Goal: Check status: Check status

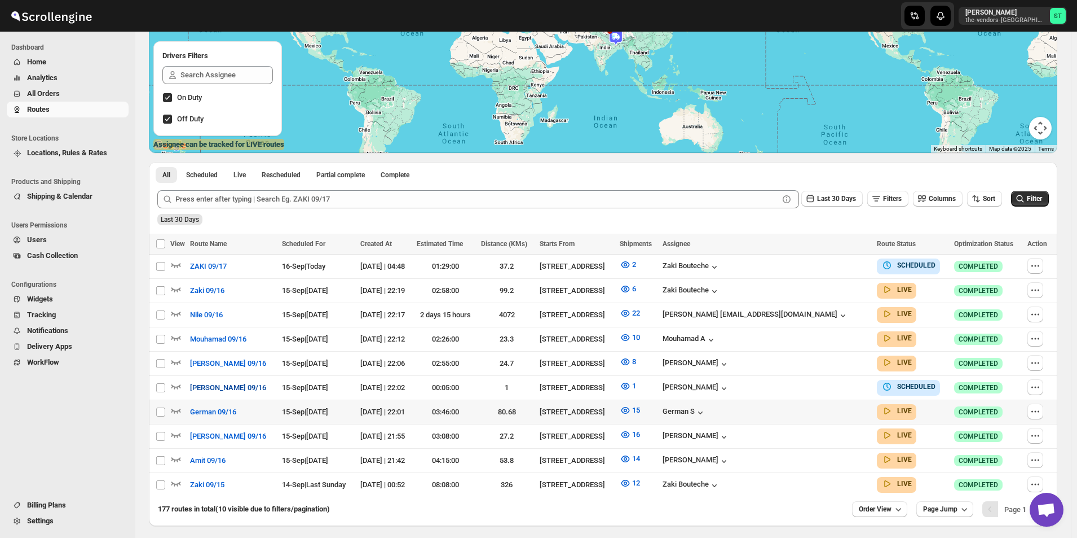
scroll to position [210, 0]
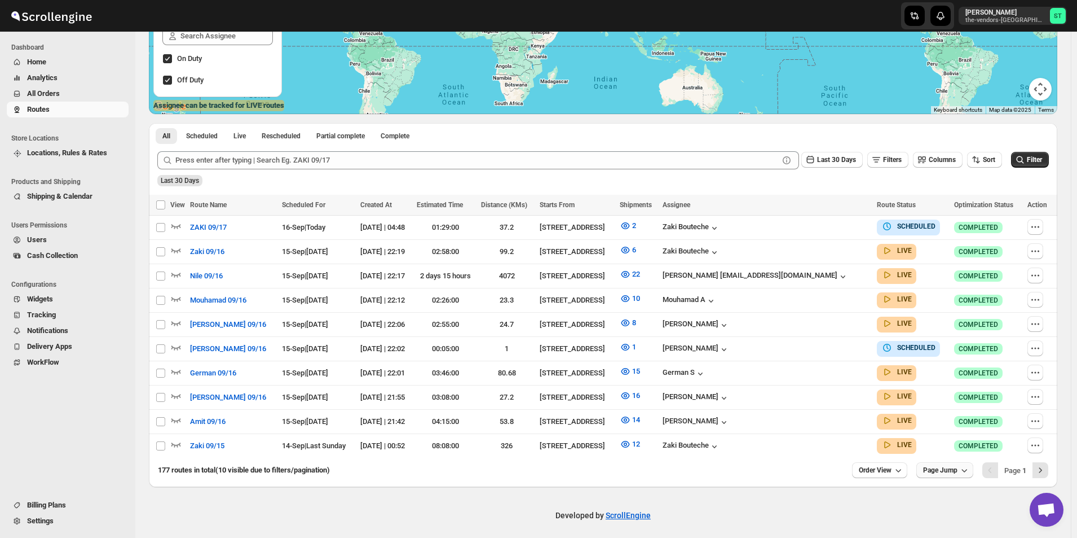
click at [932, 468] on span "Page Jump" at bounding box center [940, 469] width 34 height 9
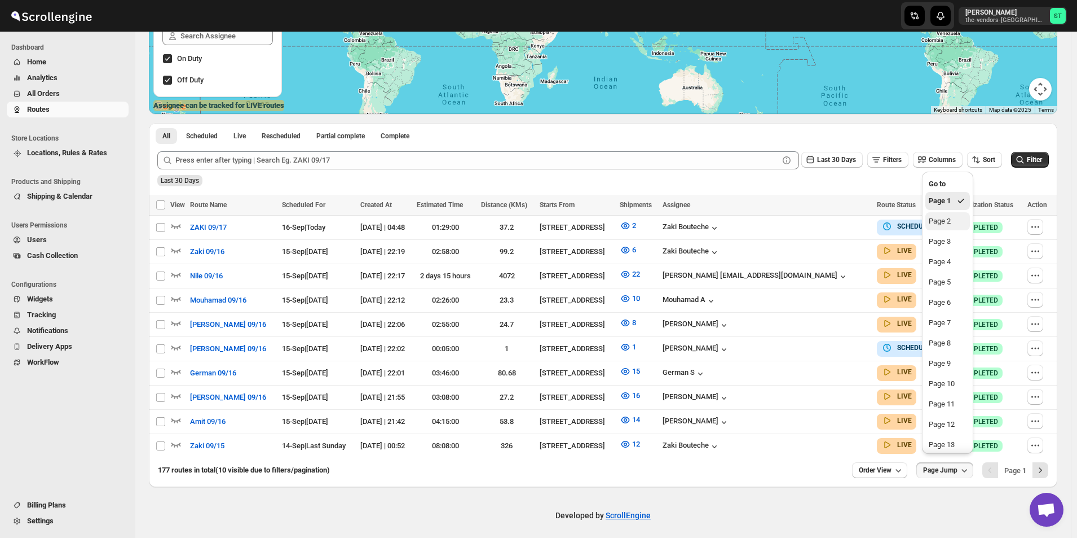
click at [952, 227] on button "Page 2" at bounding box center [948, 221] width 45 height 18
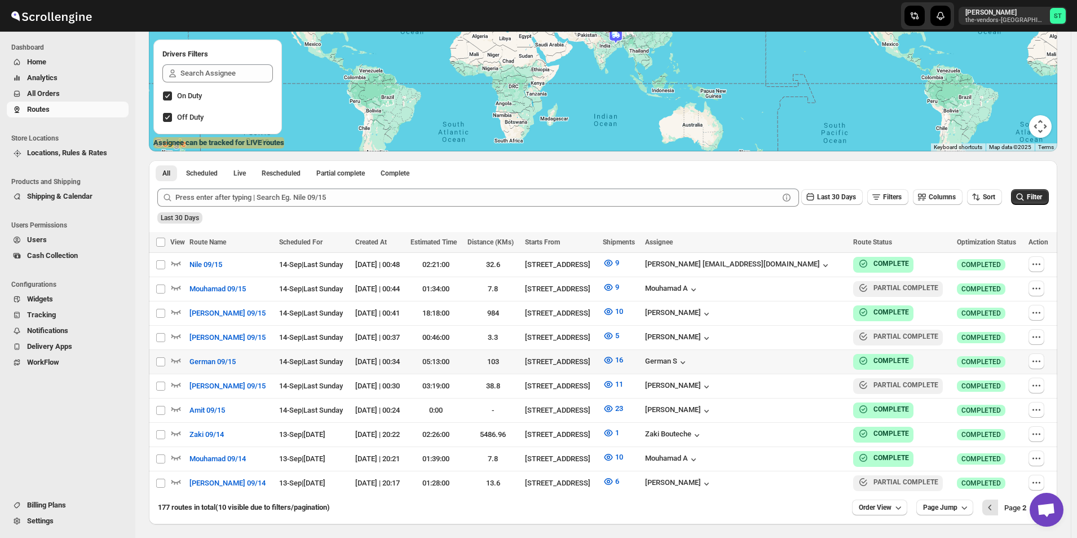
scroll to position [185, 0]
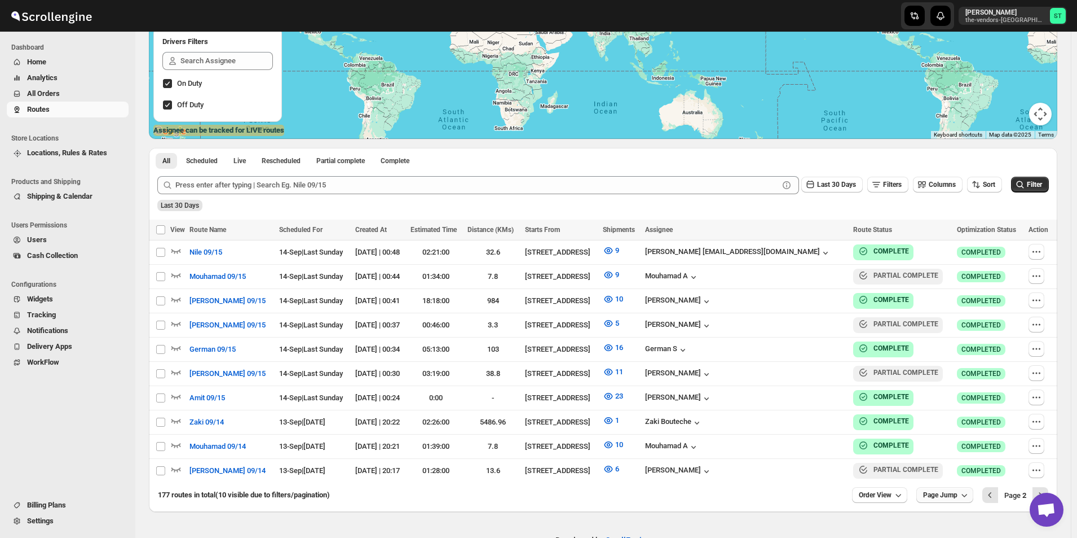
click at [947, 490] on span "Page Jump" at bounding box center [940, 494] width 34 height 9
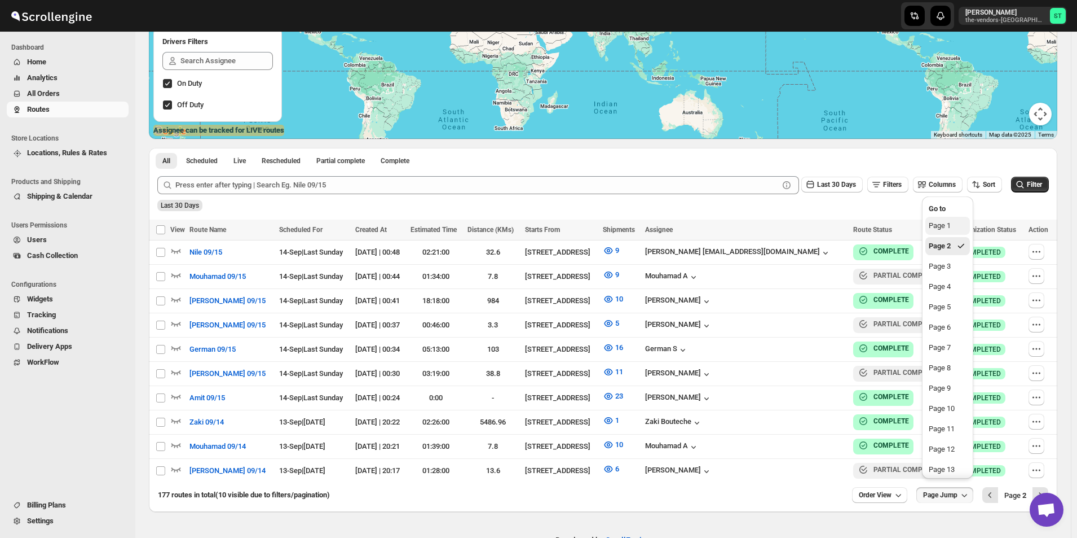
click at [945, 230] on div "Page 1" at bounding box center [940, 225] width 22 height 11
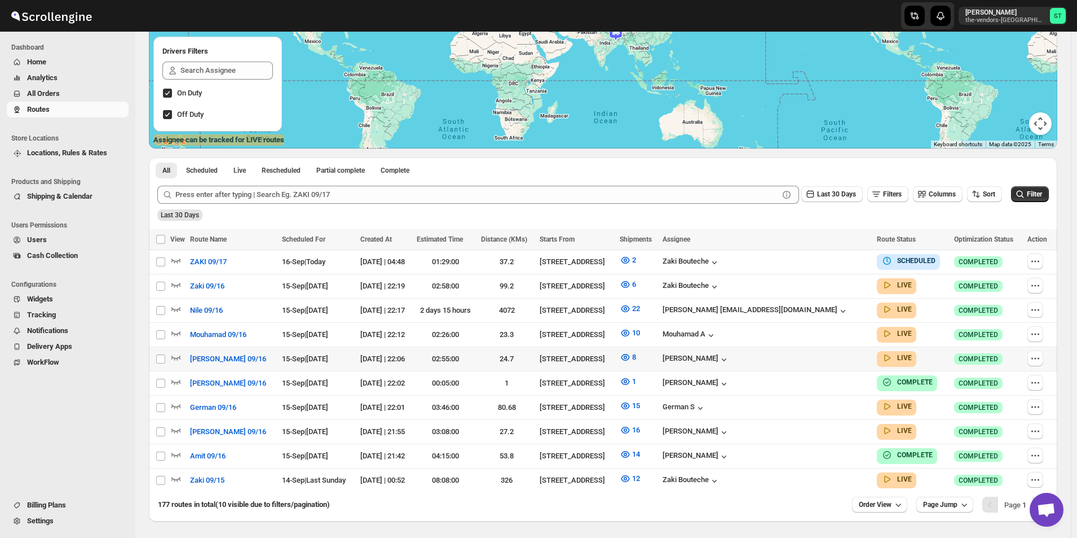
scroll to position [210, 0]
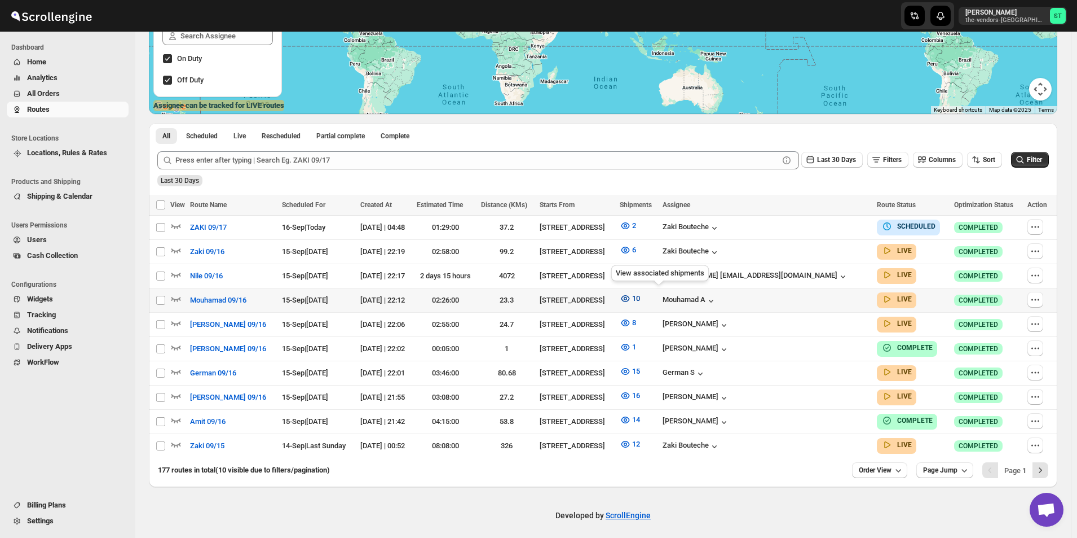
click at [627, 297] on icon "button" at bounding box center [625, 298] width 3 height 3
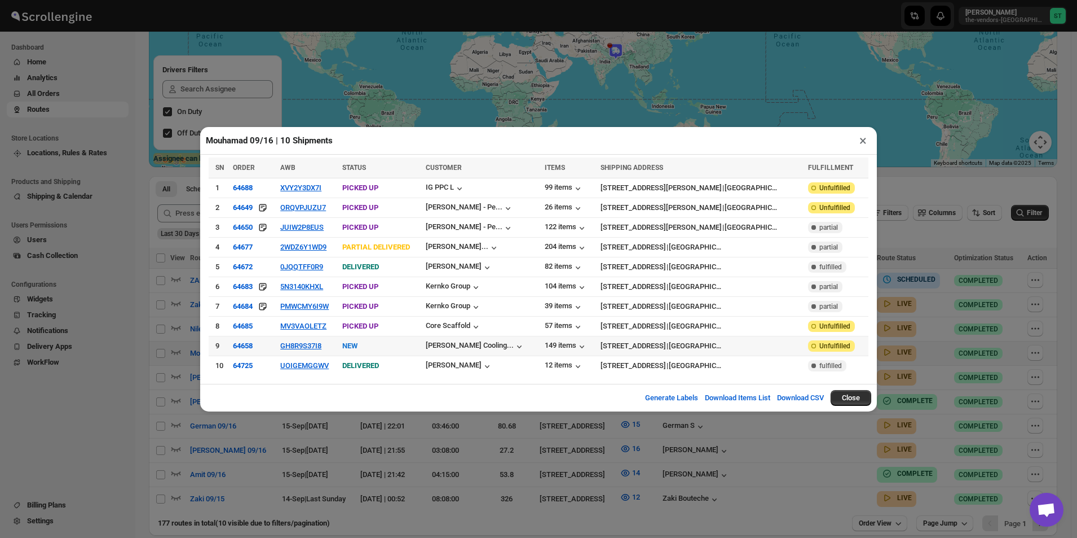
scroll to position [169, 0]
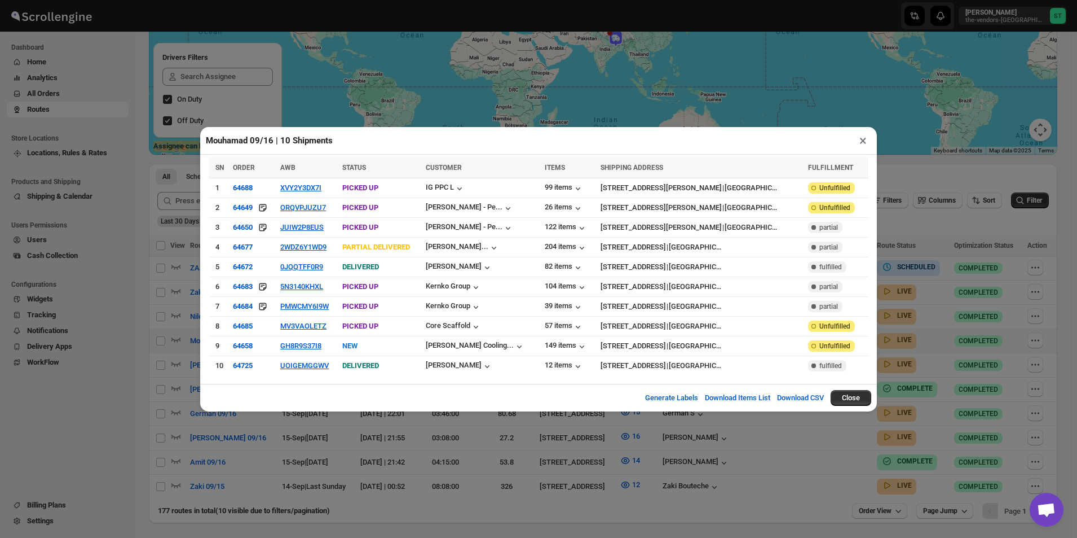
click at [862, 146] on button "×" at bounding box center [863, 141] width 16 height 16
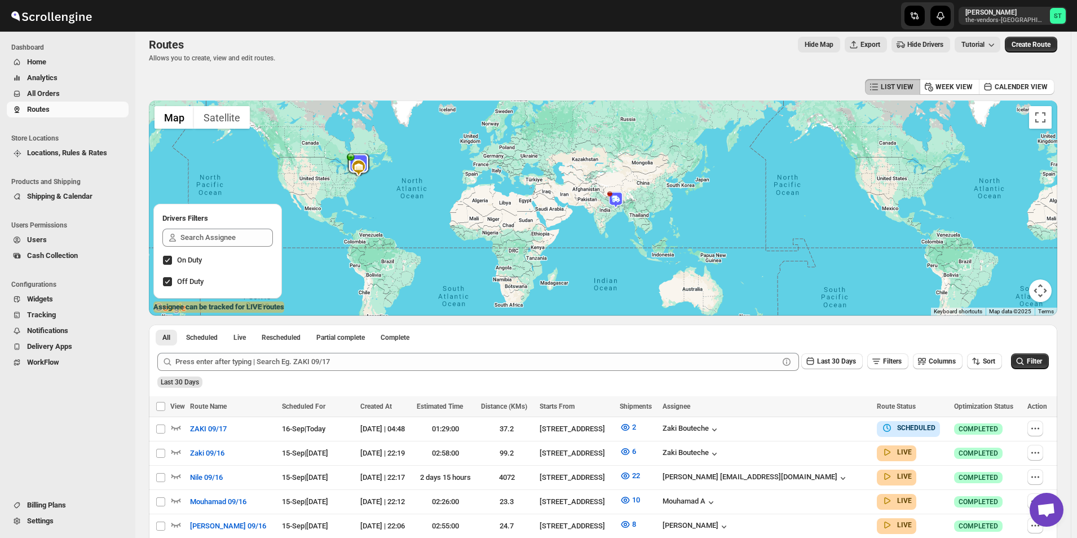
scroll to position [210, 0]
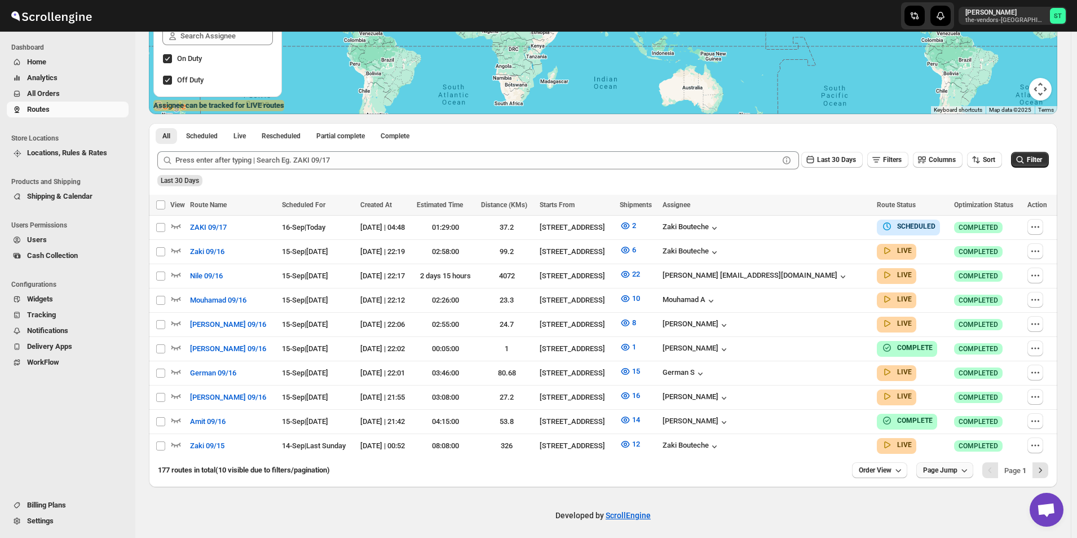
click at [932, 466] on span "Page Jump" at bounding box center [940, 469] width 34 height 9
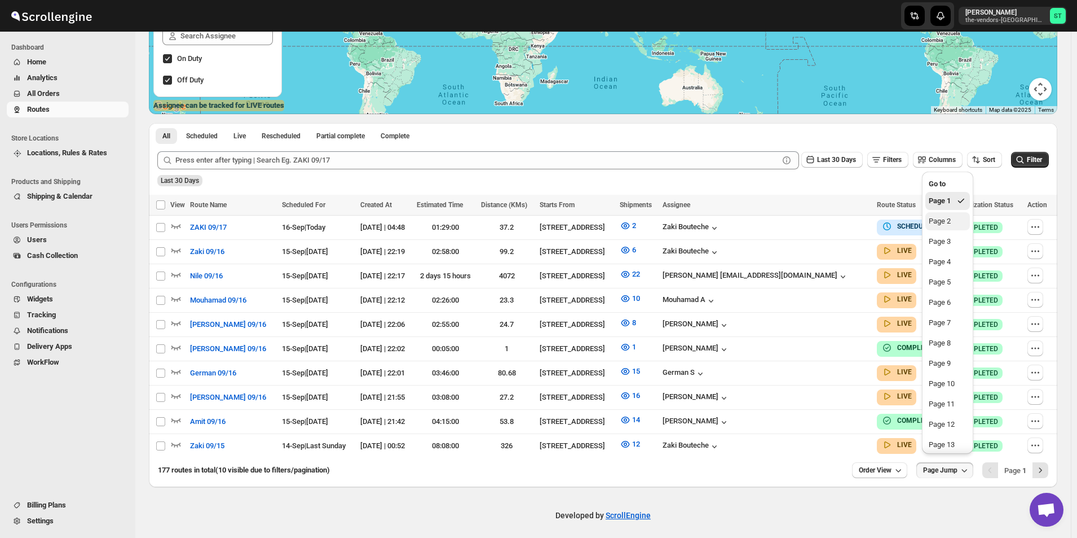
click at [954, 223] on button "Page 2" at bounding box center [948, 221] width 45 height 18
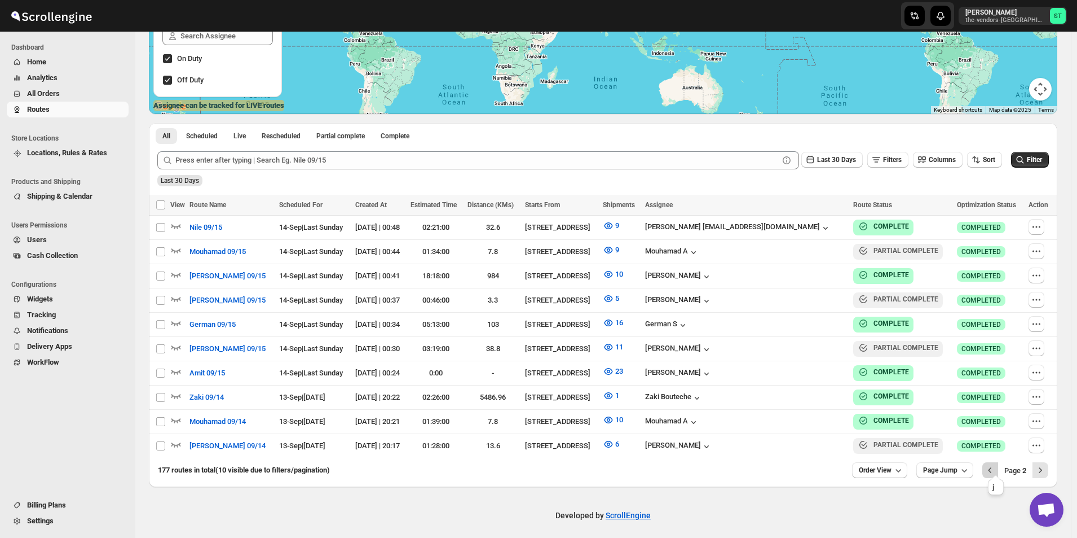
click at [992, 464] on icon "Previous" at bounding box center [990, 469] width 11 height 11
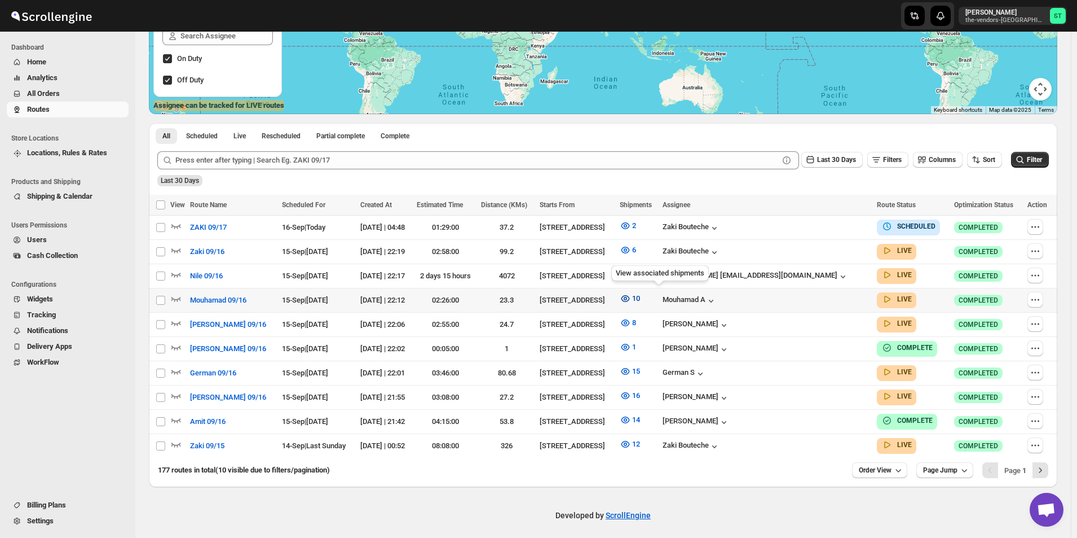
click at [629, 298] on icon "button" at bounding box center [625, 298] width 8 height 7
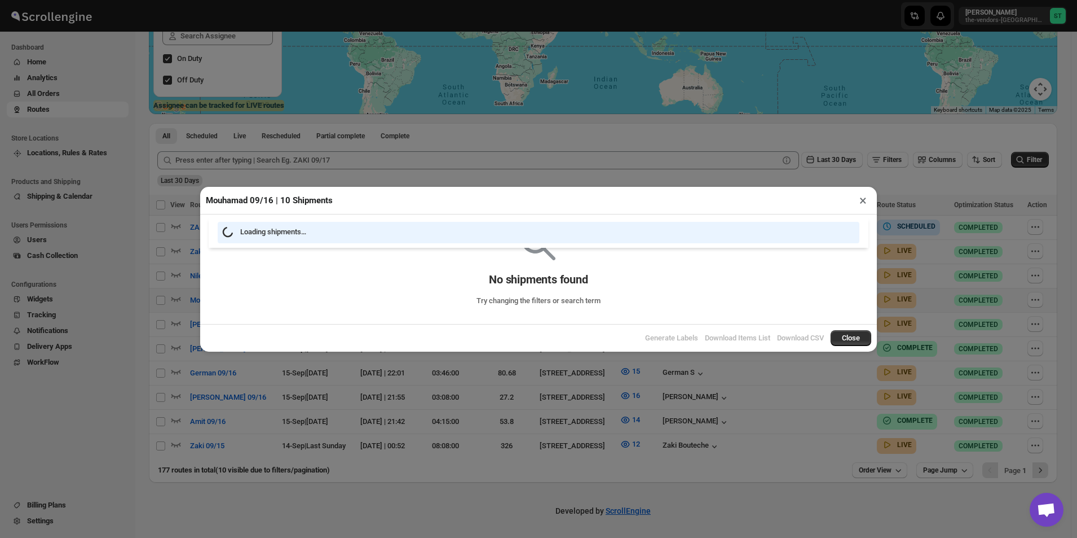
scroll to position [205, 0]
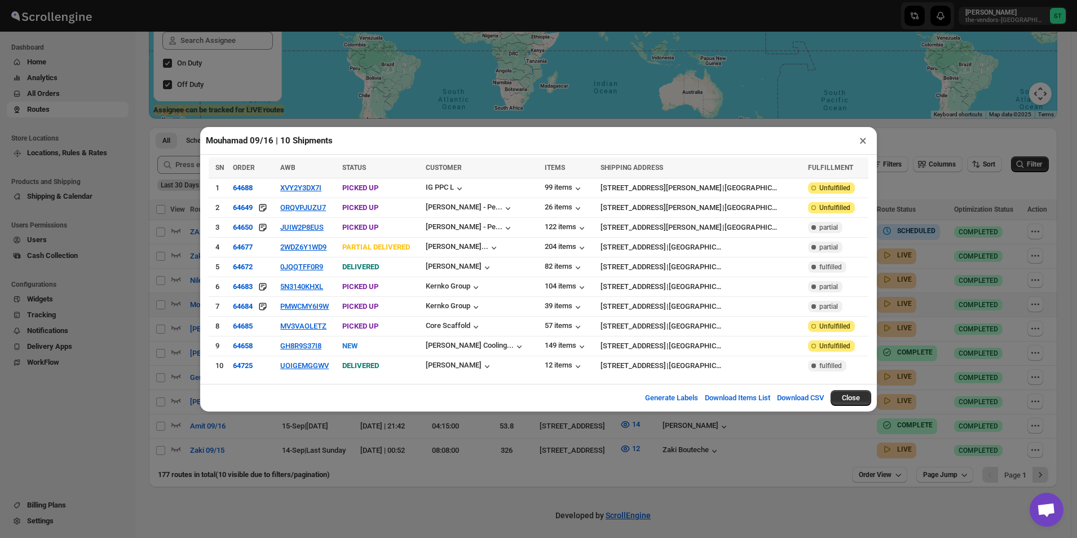
click at [864, 147] on button "×" at bounding box center [863, 141] width 16 height 16
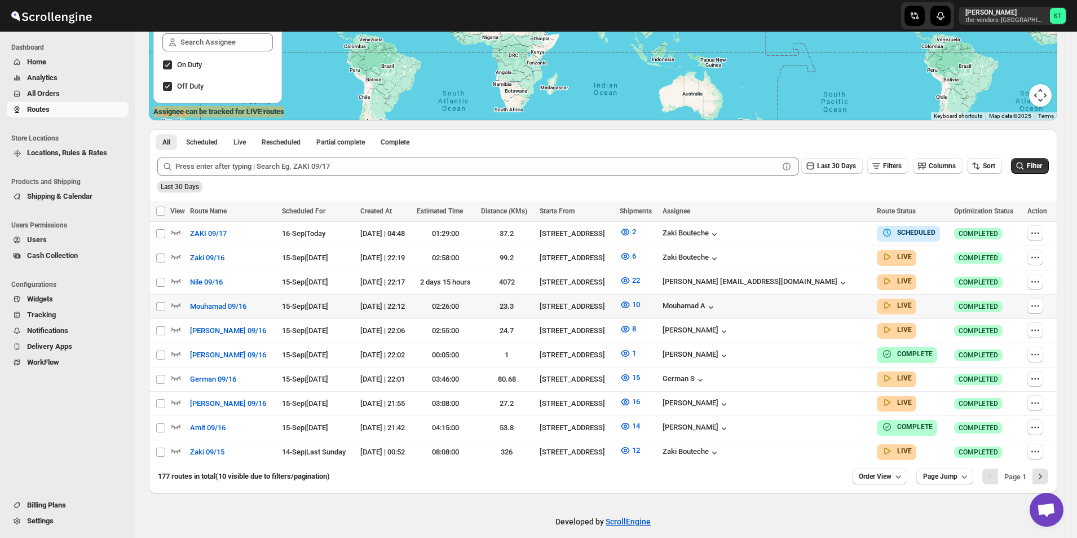
scroll to position [210, 0]
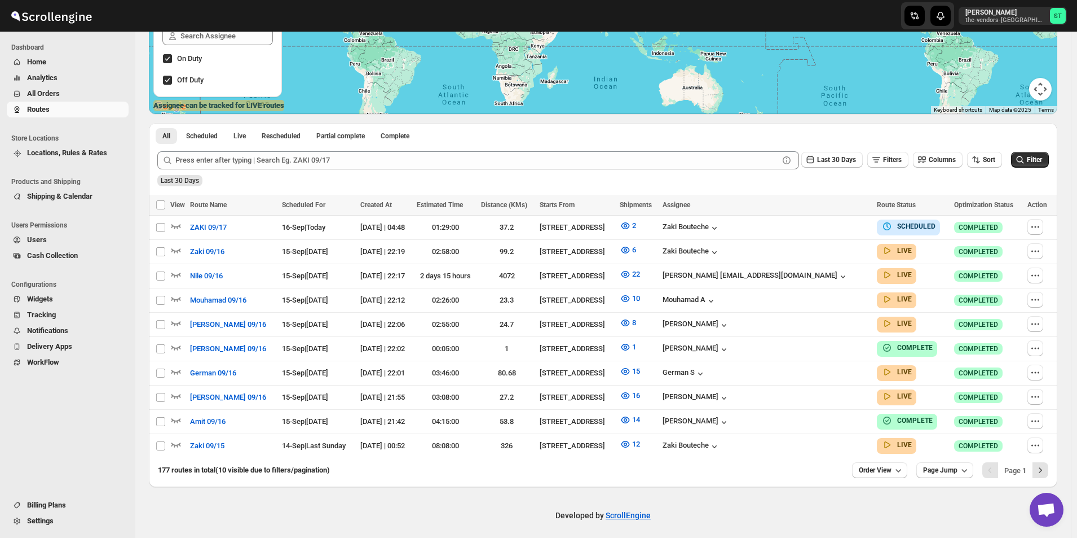
click at [76, 93] on span "All Orders" at bounding box center [76, 93] width 99 height 11
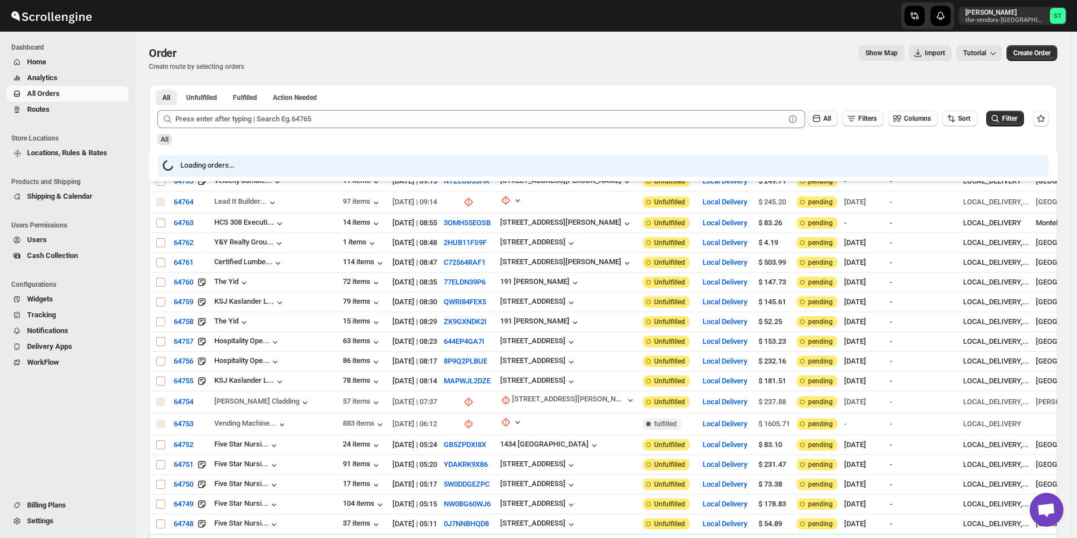
click at [41, 107] on span "Routes" at bounding box center [38, 109] width 23 height 8
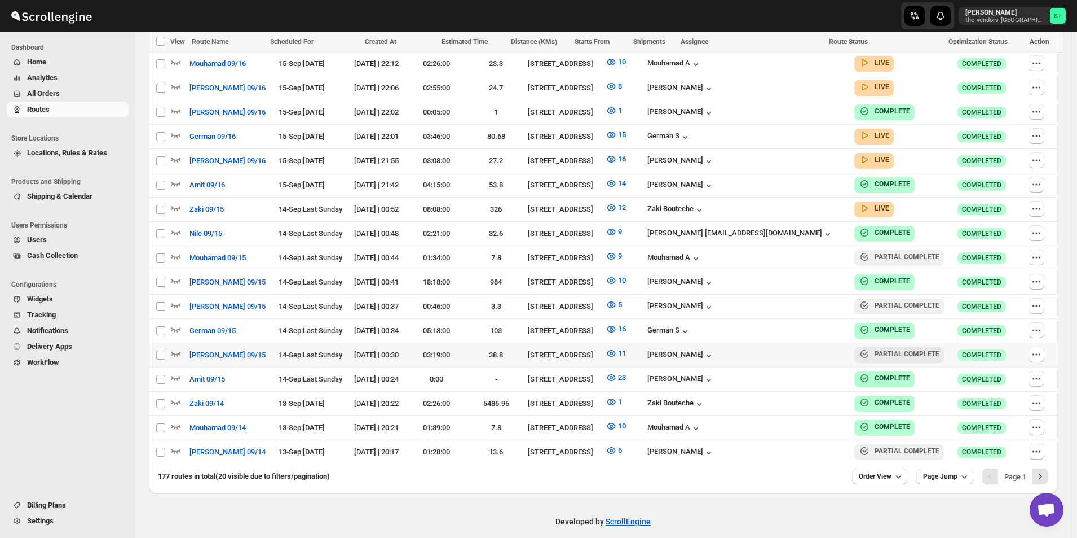
scroll to position [447, 0]
click at [613, 254] on icon "button" at bounding box center [611, 255] width 3 height 3
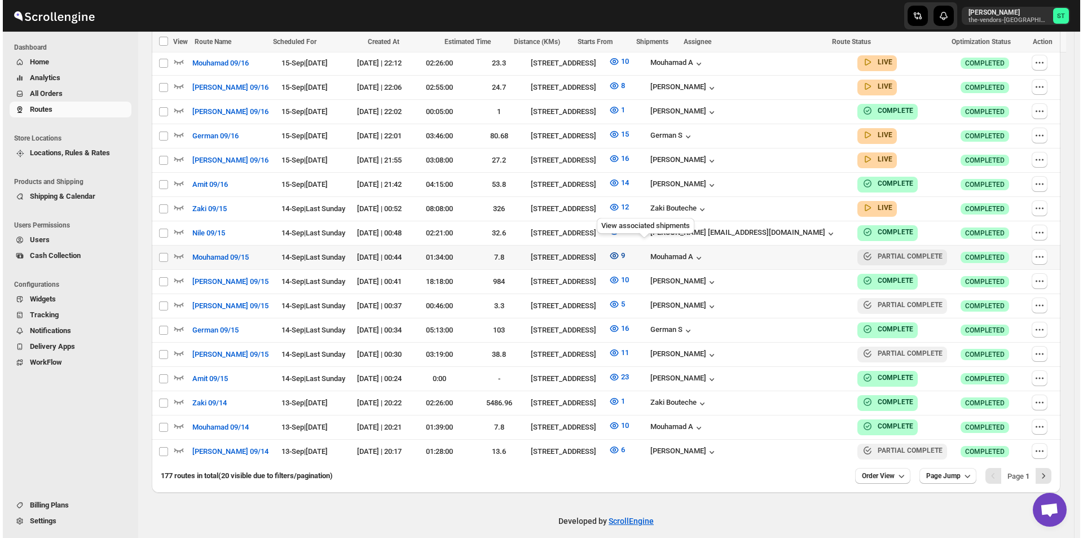
scroll to position [442, 0]
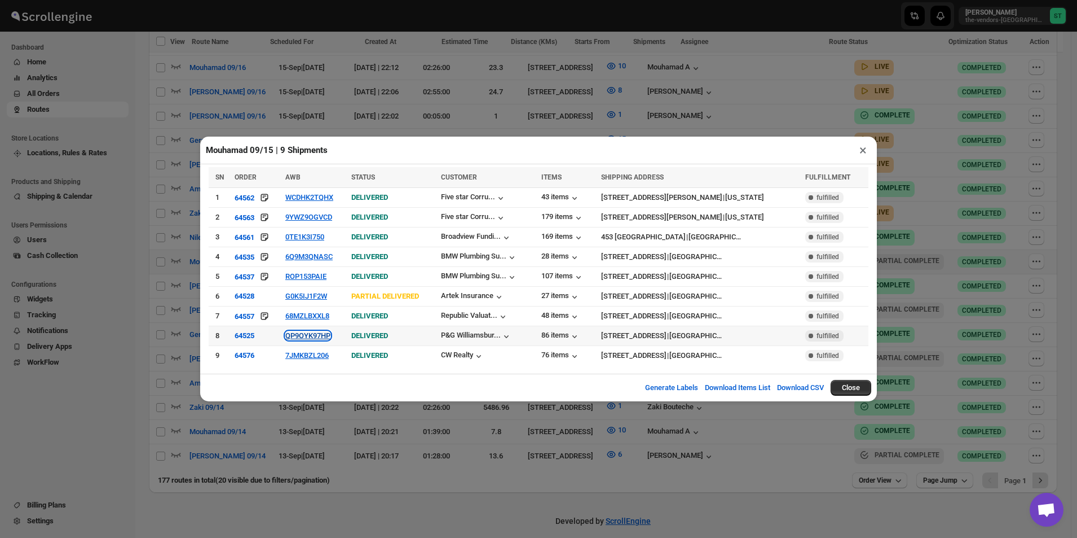
click at [318, 334] on button "QP9OYK97HP" at bounding box center [307, 335] width 45 height 8
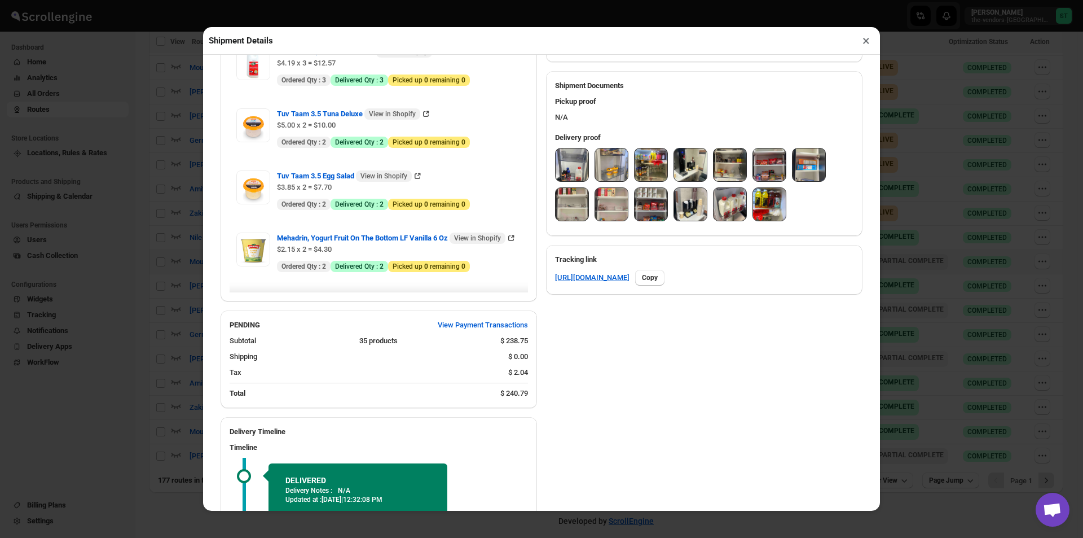
scroll to position [451, 0]
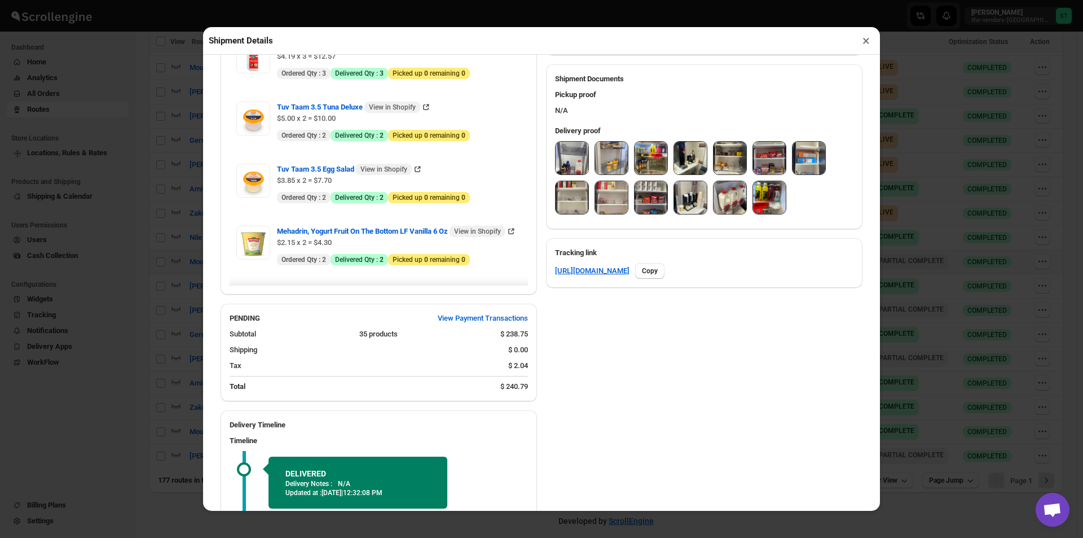
click at [571, 166] on img at bounding box center [572, 158] width 33 height 33
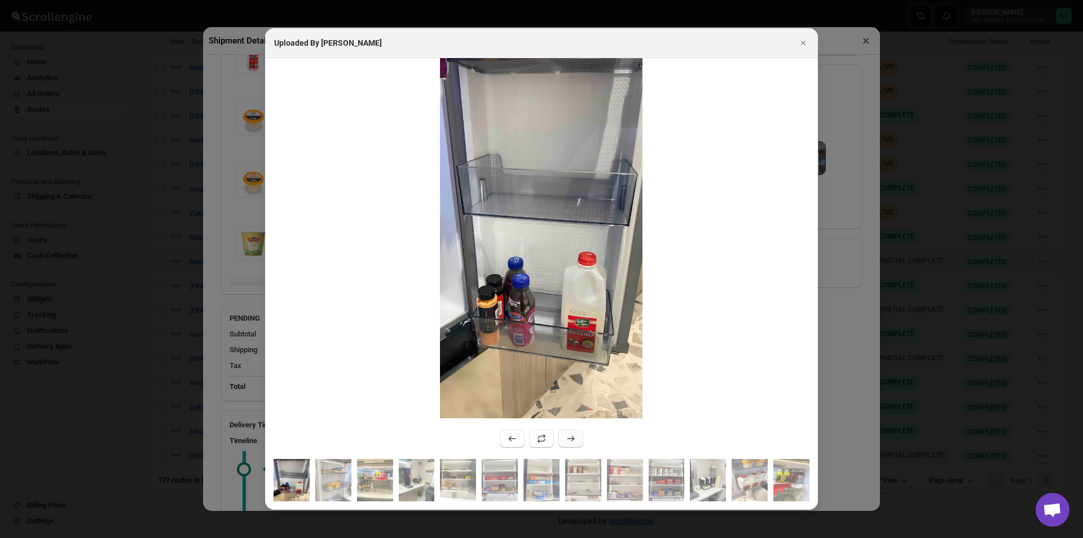
click at [575, 436] on icon ":r1d4r:" at bounding box center [570, 438] width 11 height 11
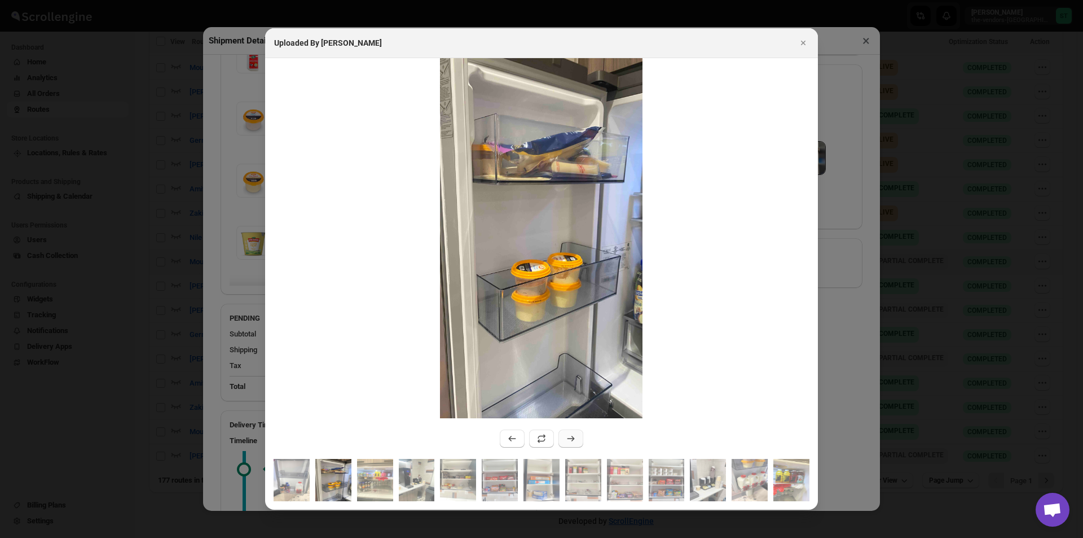
click at [574, 436] on icon ":r1d4r:" at bounding box center [570, 438] width 11 height 11
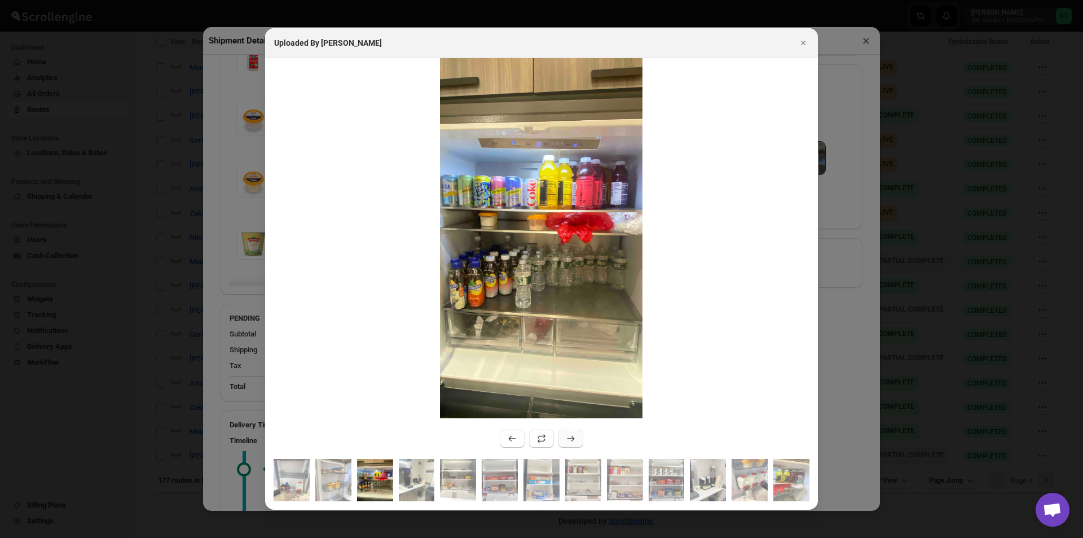
click at [574, 436] on icon ":r1d4r:" at bounding box center [570, 438] width 11 height 11
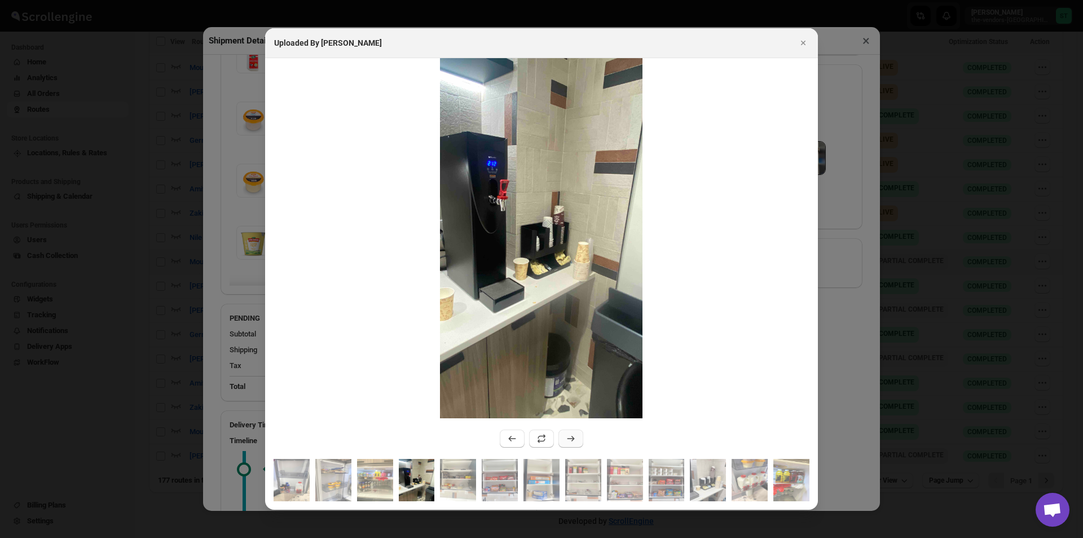
click at [572, 436] on icon ":r1d4r:" at bounding box center [570, 438] width 11 height 11
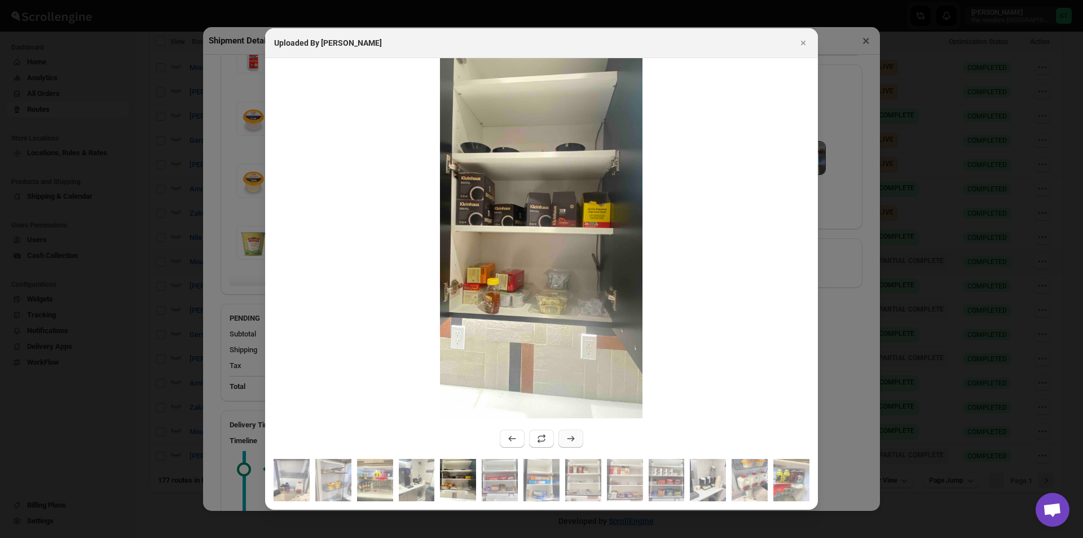
click at [572, 436] on icon ":r1d4r:" at bounding box center [570, 438] width 11 height 11
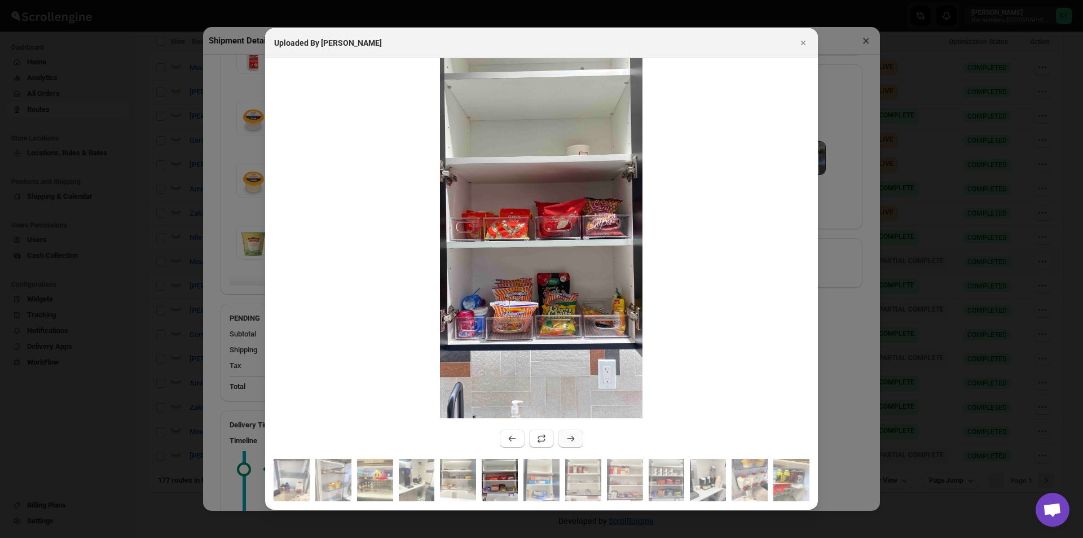
click at [572, 436] on icon ":r1d4r:" at bounding box center [570, 438] width 11 height 11
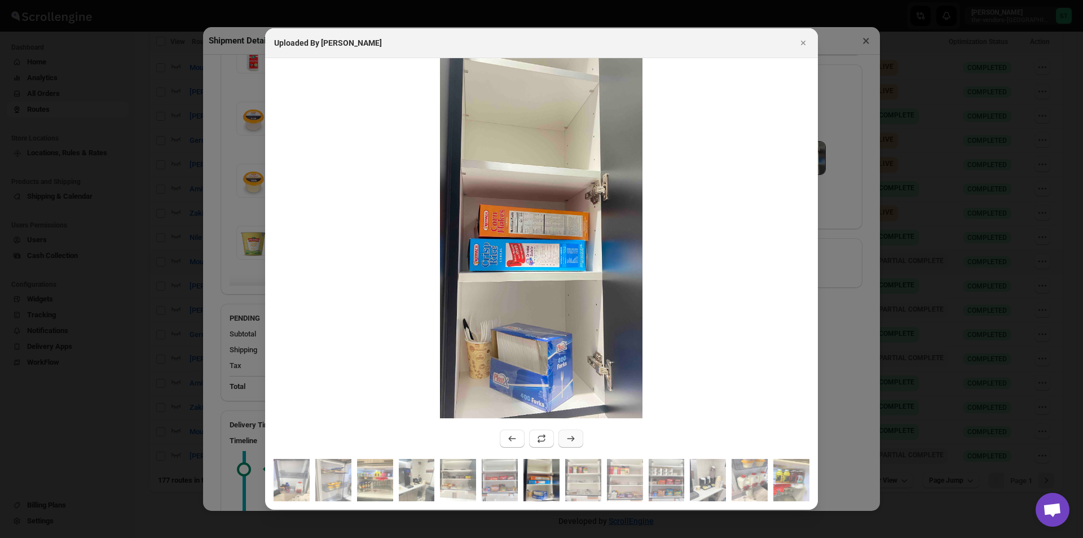
click at [572, 436] on icon ":r1d4r:" at bounding box center [570, 438] width 11 height 11
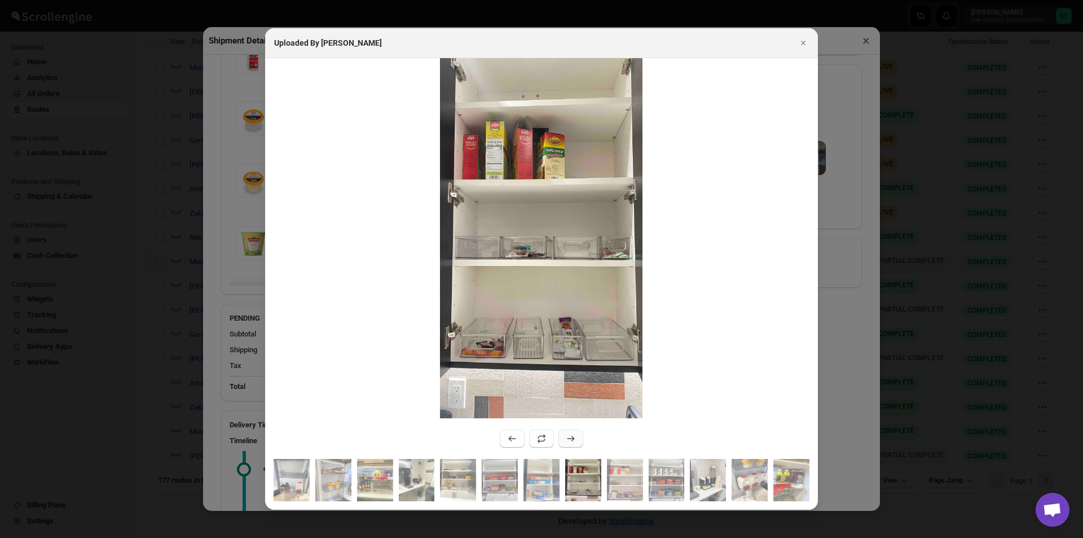
click at [572, 436] on icon ":r1d4r:" at bounding box center [570, 438] width 11 height 11
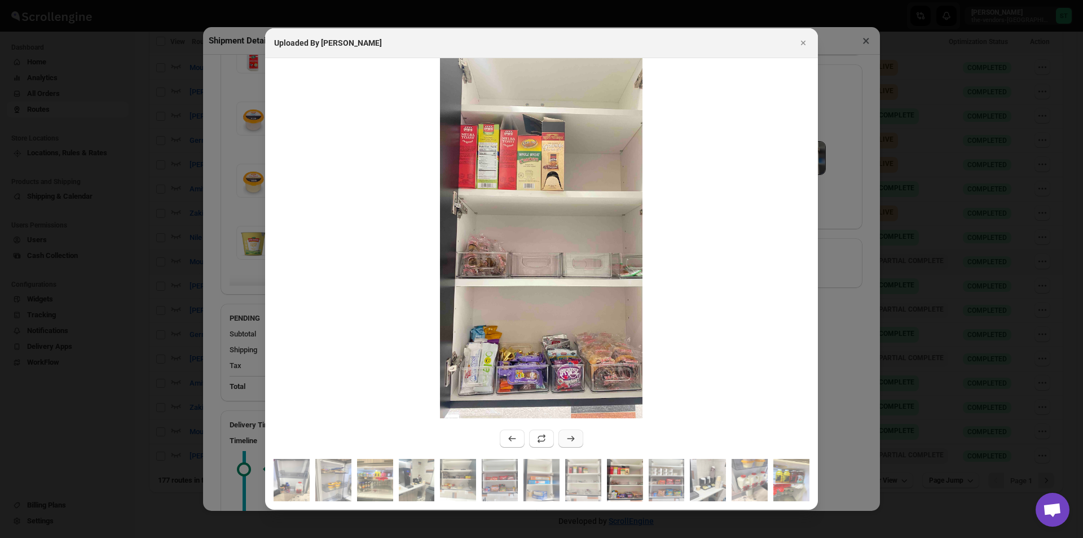
click at [572, 436] on icon ":r1d4r:" at bounding box center [570, 438] width 11 height 11
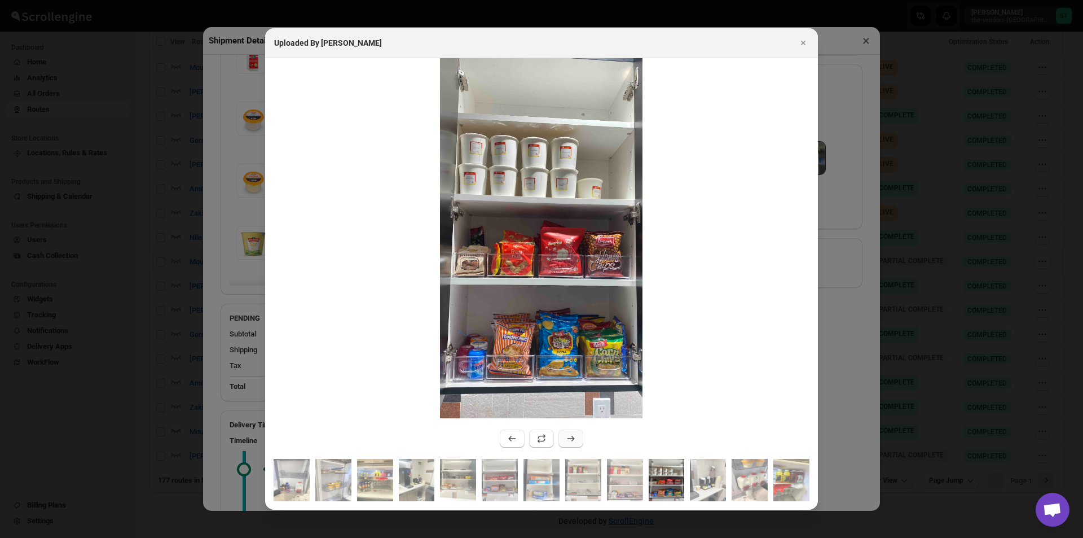
click at [572, 436] on icon ":r1d4r:" at bounding box center [570, 438] width 11 height 11
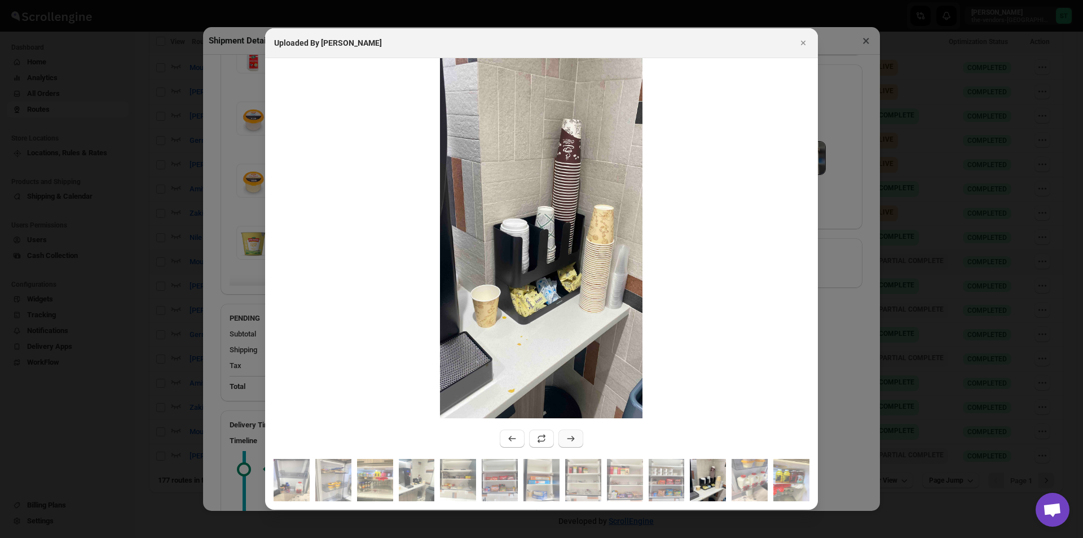
click at [572, 436] on icon ":r1d4r:" at bounding box center [570, 438] width 11 height 11
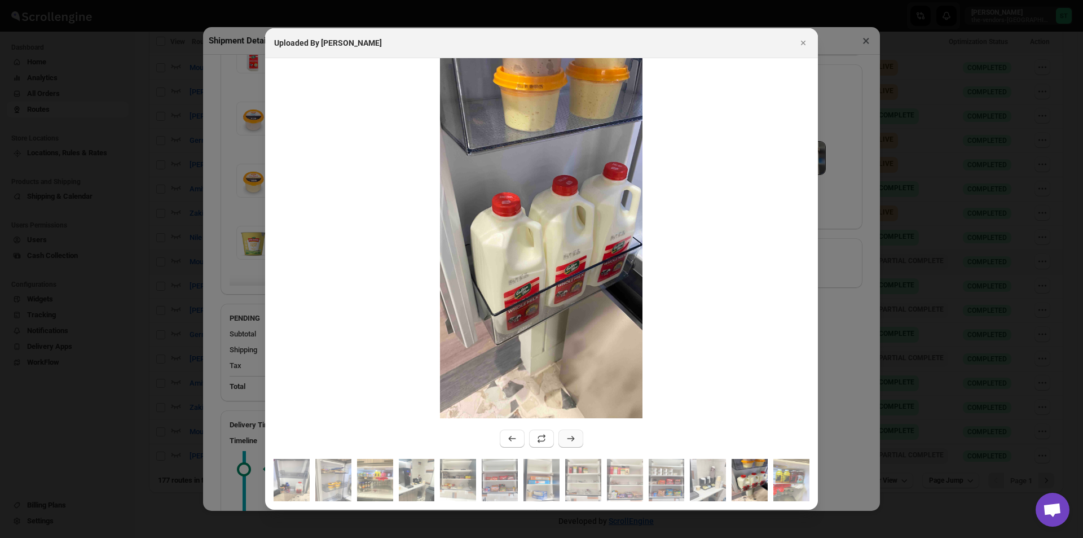
click at [572, 436] on icon ":r1d4r:" at bounding box center [570, 438] width 11 height 11
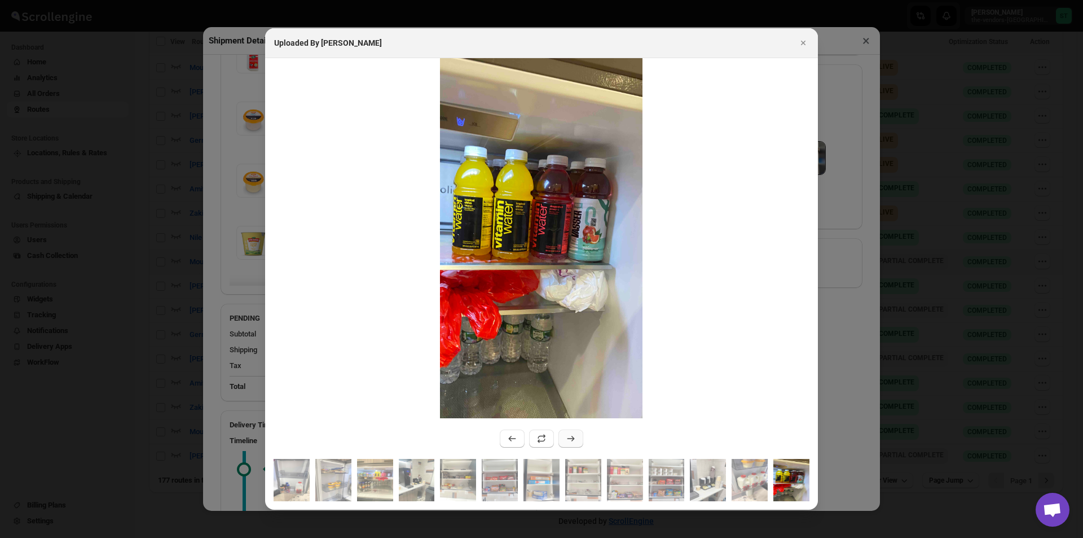
click at [572, 436] on icon ":r1d4r:" at bounding box center [570, 438] width 11 height 11
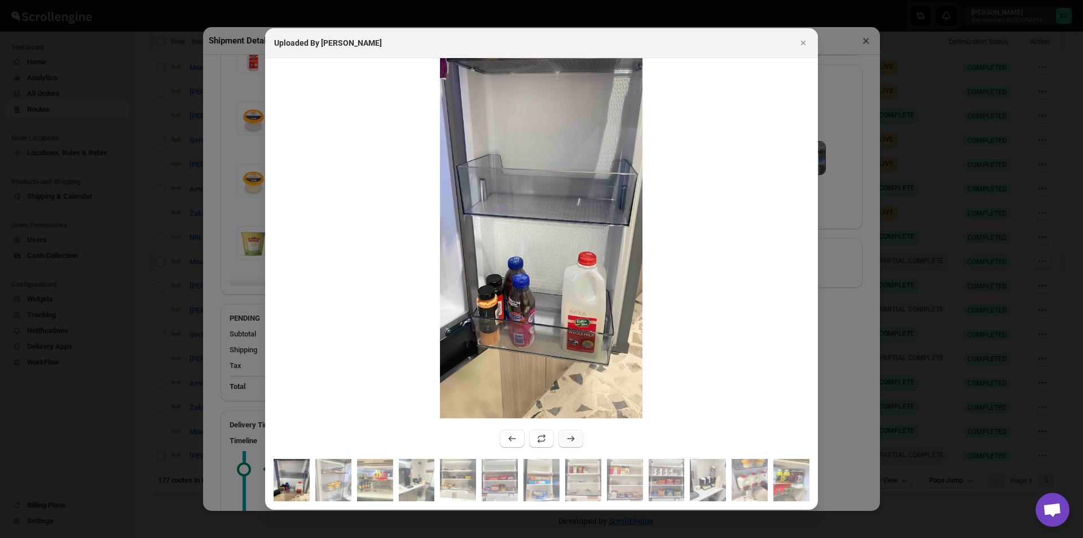
click at [572, 436] on icon ":r1d4r:" at bounding box center [570, 438] width 11 height 11
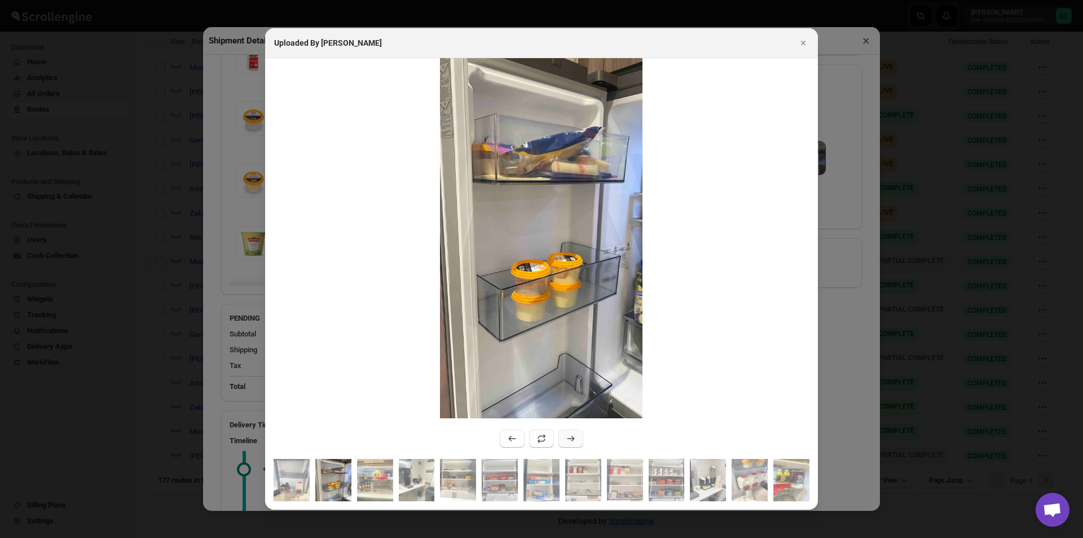
click at [572, 436] on icon ":r1d4r:" at bounding box center [570, 438] width 11 height 11
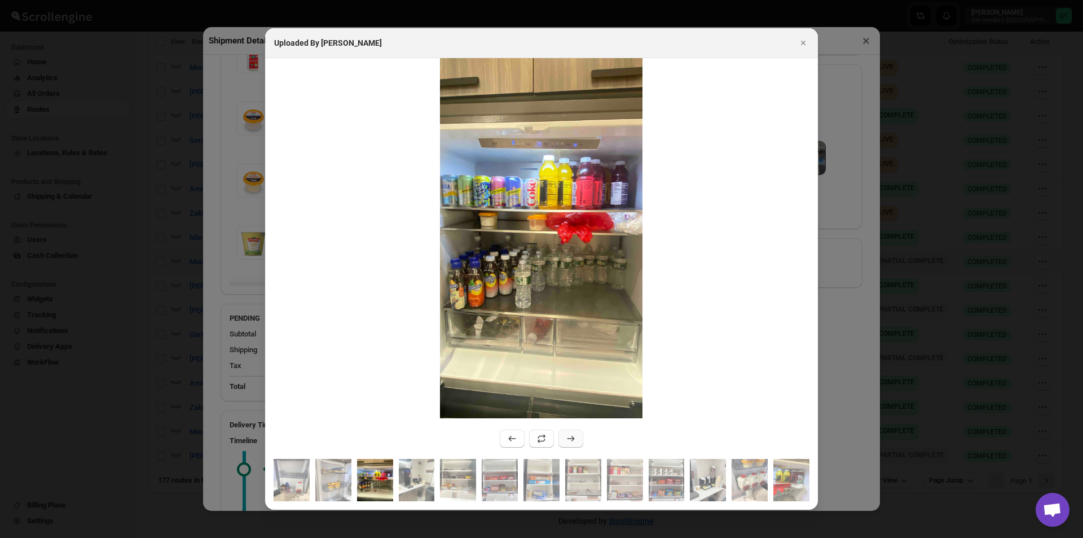
click at [572, 436] on icon ":r1d4r:" at bounding box center [570, 438] width 11 height 11
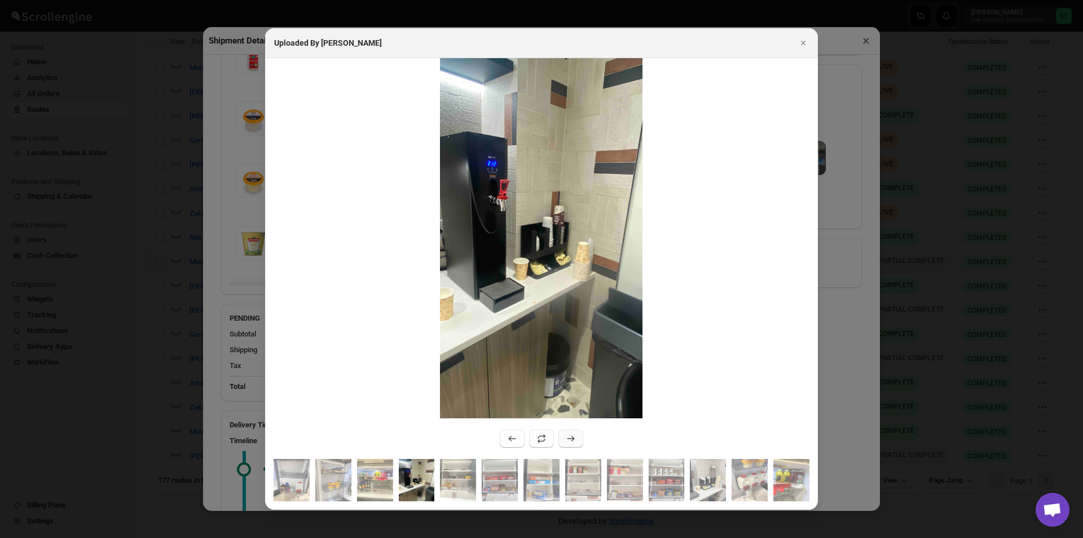
click at [572, 436] on icon ":r1d4r:" at bounding box center [570, 438] width 11 height 11
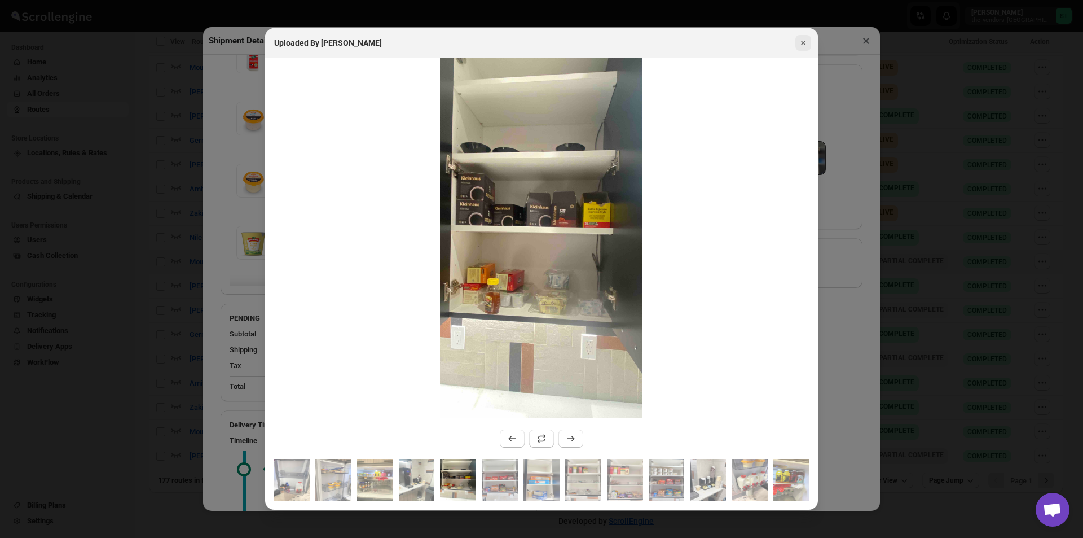
click at [802, 39] on icon "Close" at bounding box center [803, 42] width 11 height 11
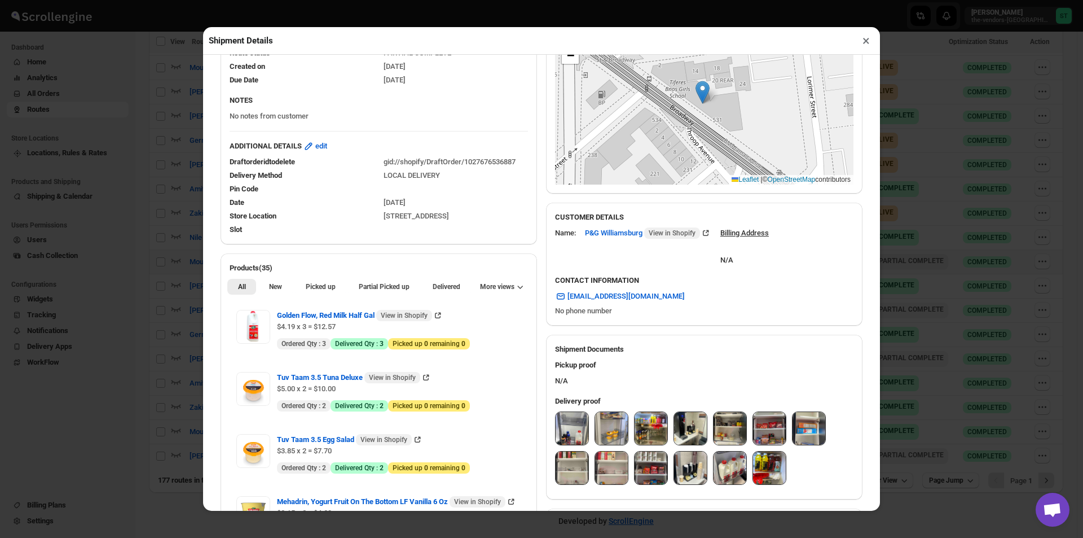
scroll to position [113, 0]
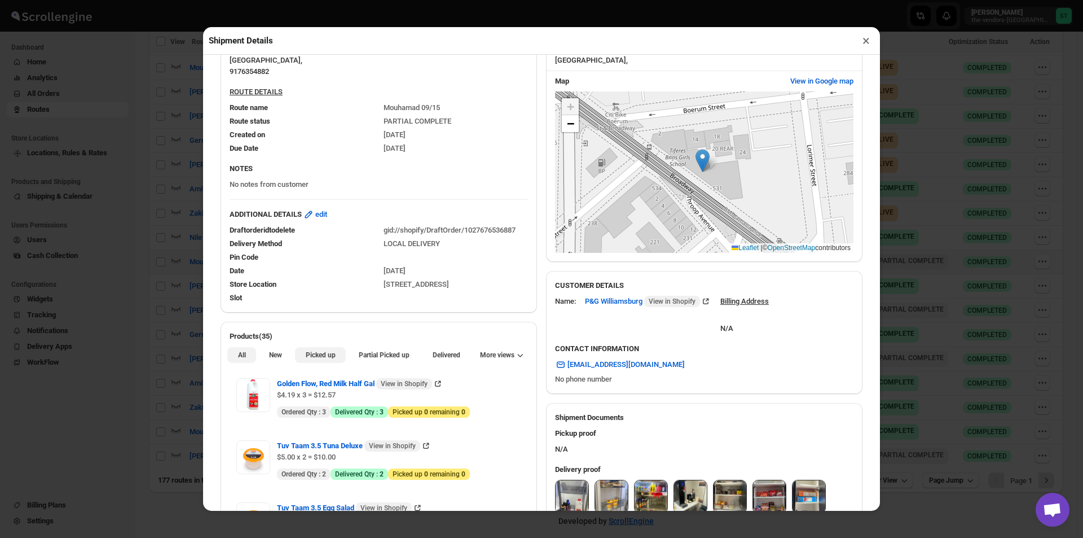
click at [319, 355] on span "Picked up" at bounding box center [321, 354] width 30 height 9
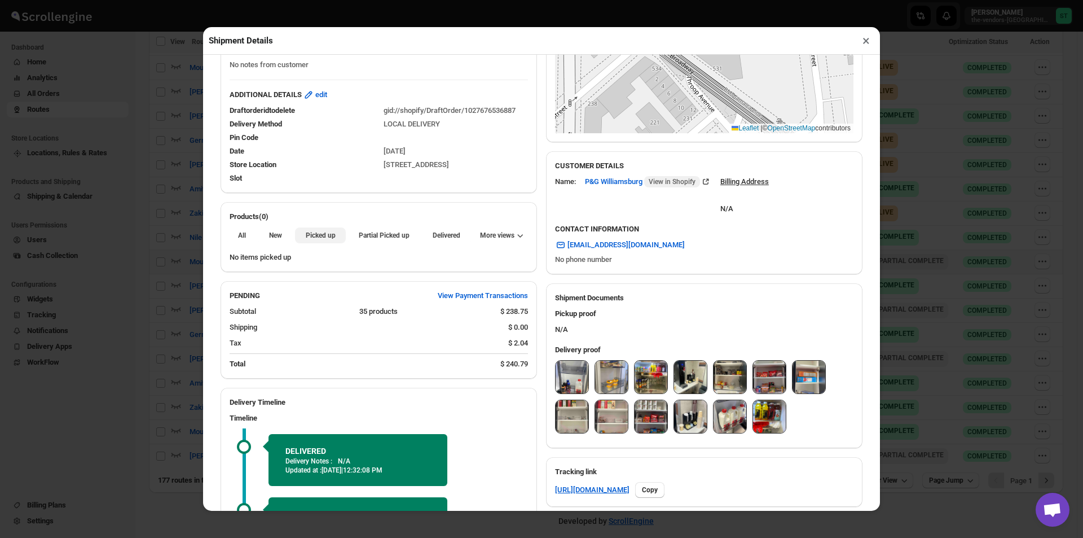
scroll to position [338, 0]
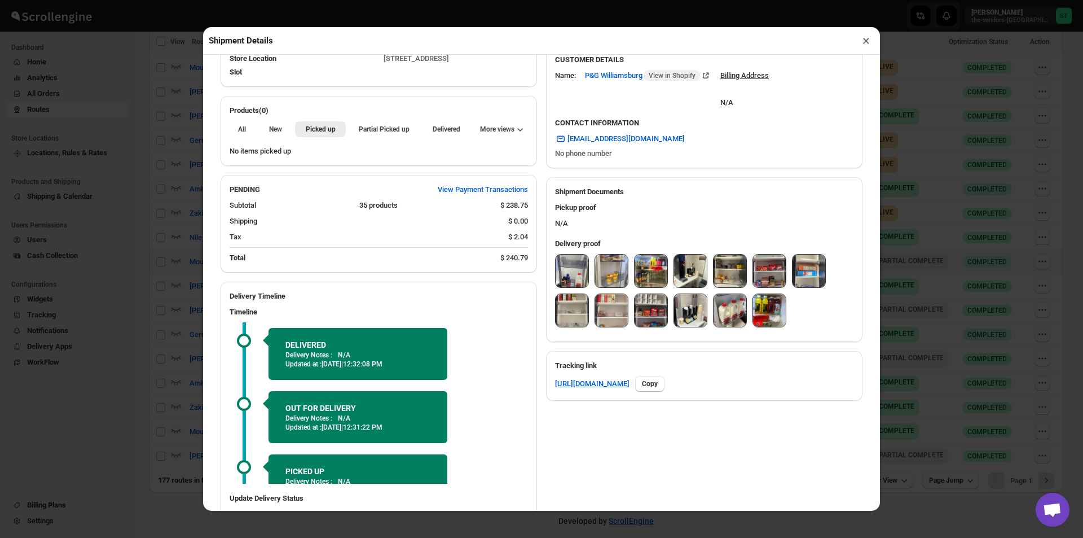
click at [763, 308] on img at bounding box center [769, 310] width 33 height 33
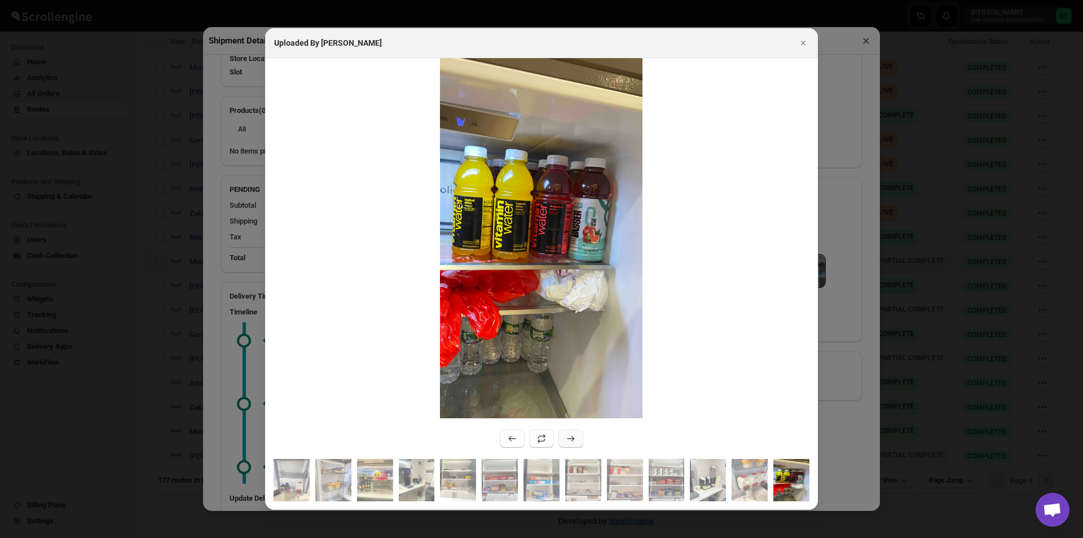
click at [568, 437] on icon ":r1d4r:" at bounding box center [570, 438] width 11 height 11
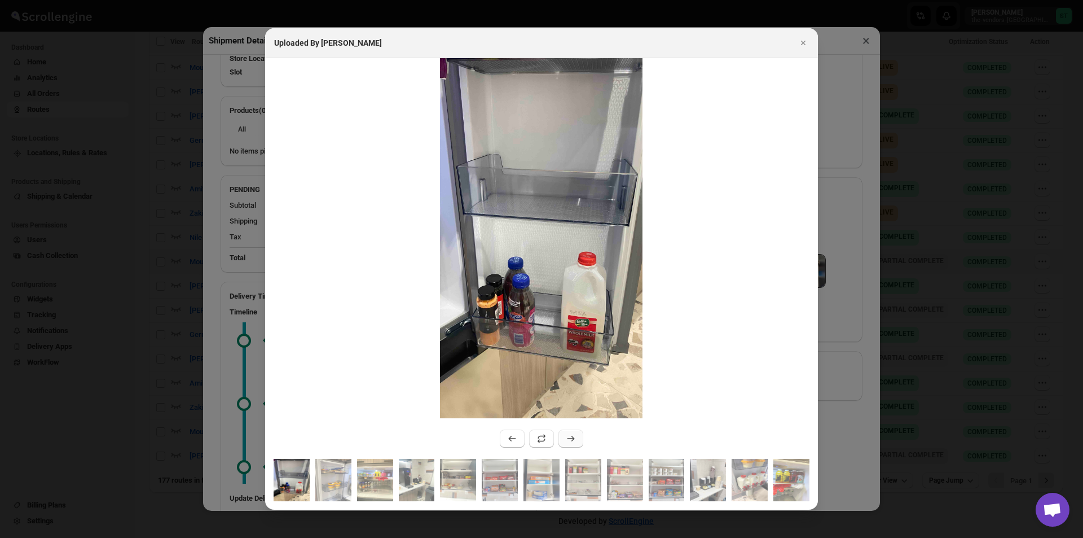
click at [568, 437] on icon ":r1d4r:" at bounding box center [570, 438] width 11 height 11
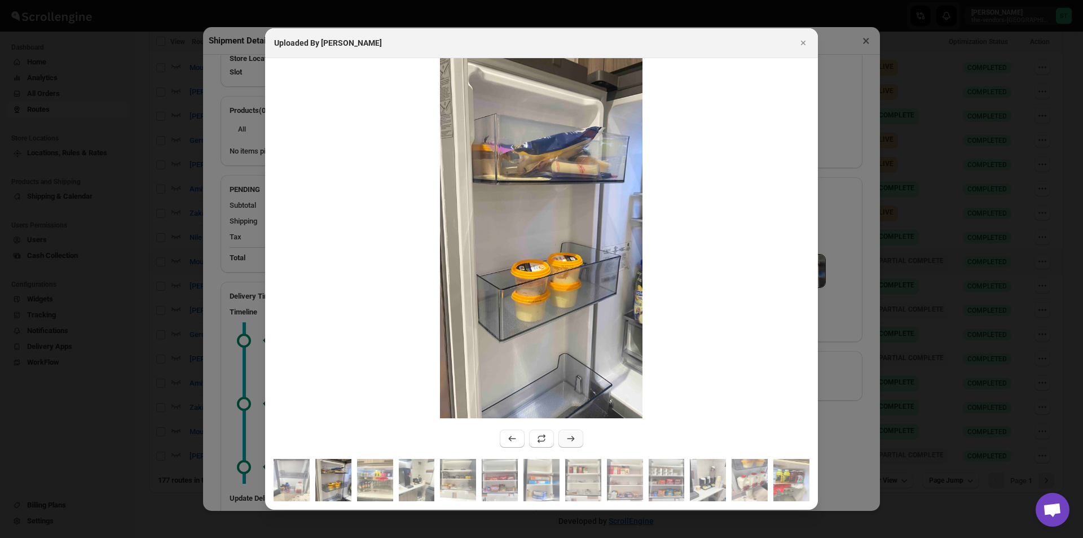
click at [568, 437] on icon ":r1d4r:" at bounding box center [570, 438] width 11 height 11
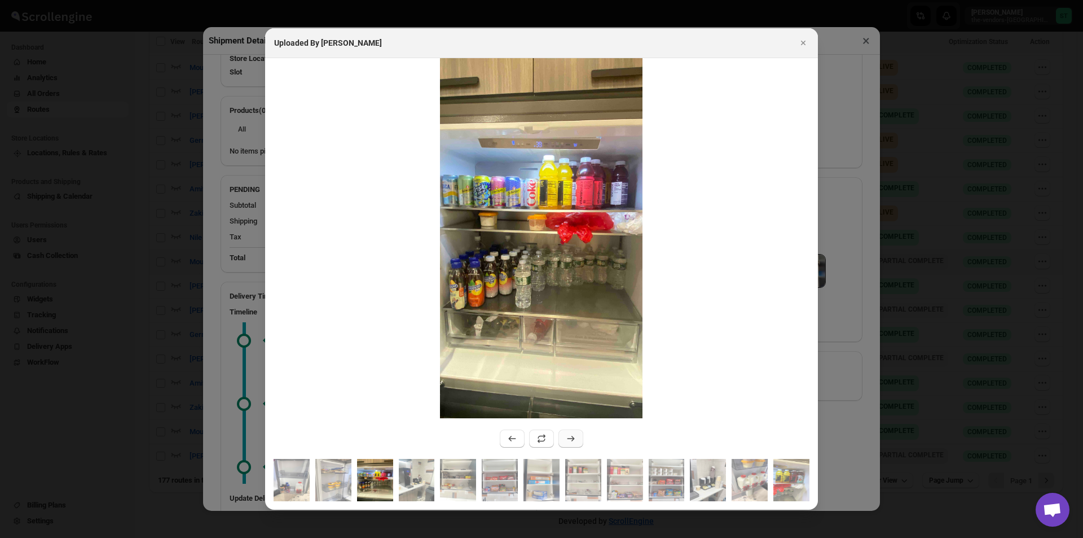
click at [568, 437] on icon ":r1d4r:" at bounding box center [570, 438] width 11 height 11
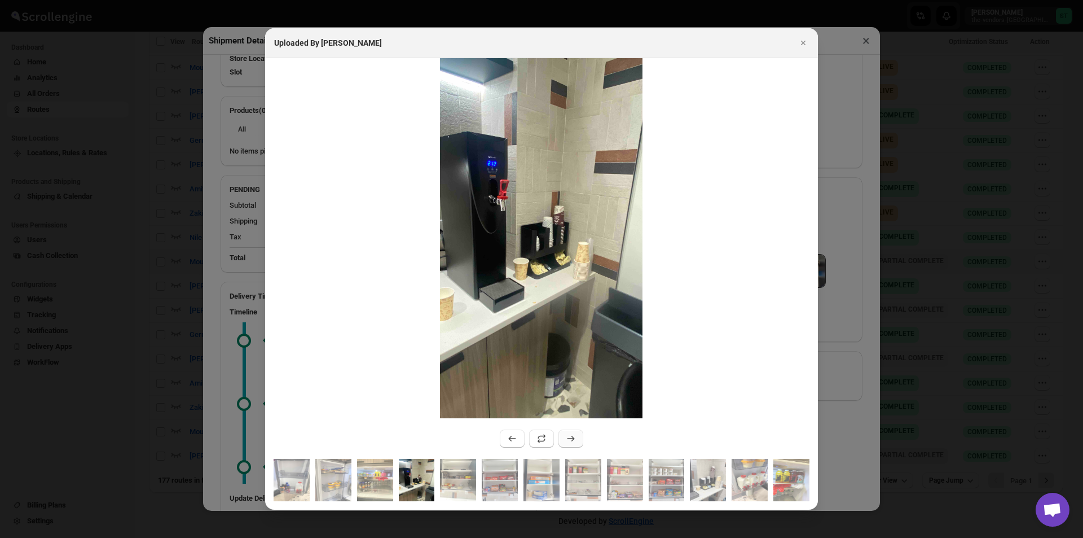
click at [572, 437] on icon ":r1d4r:" at bounding box center [570, 438] width 11 height 11
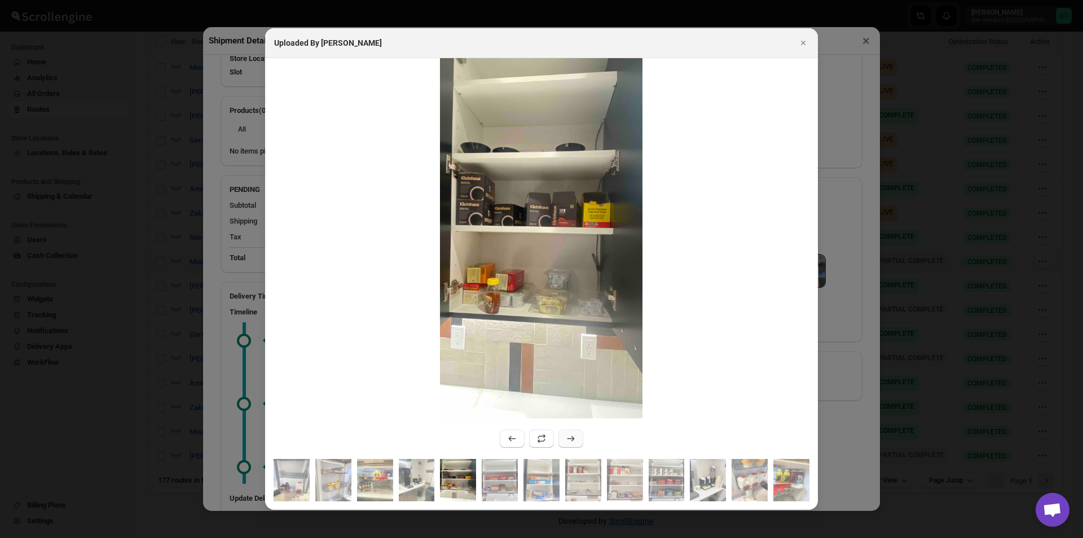
click at [572, 436] on icon ":r1d4r:" at bounding box center [570, 438] width 11 height 11
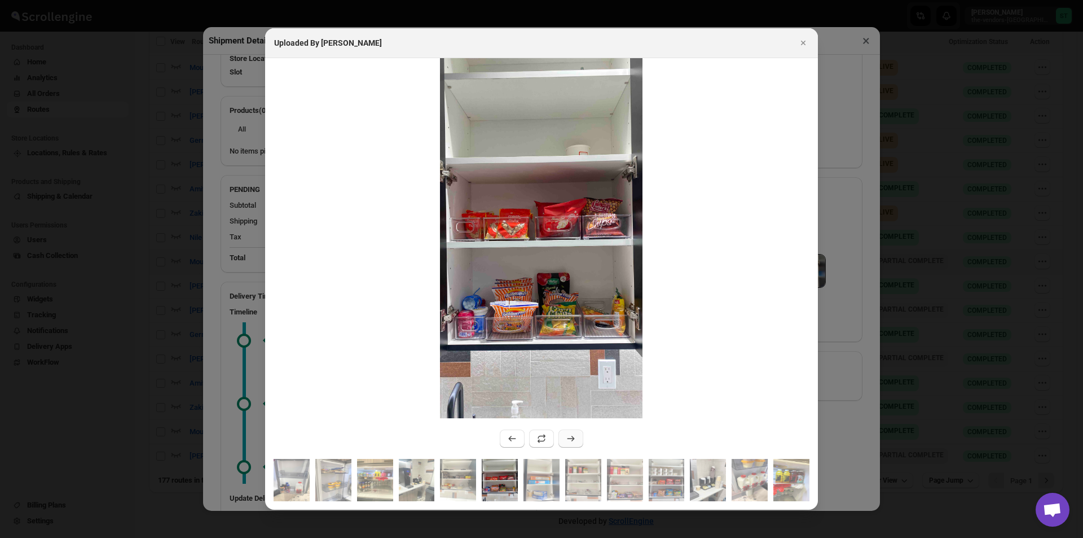
click at [572, 436] on icon ":r1d4r:" at bounding box center [570, 438] width 11 height 11
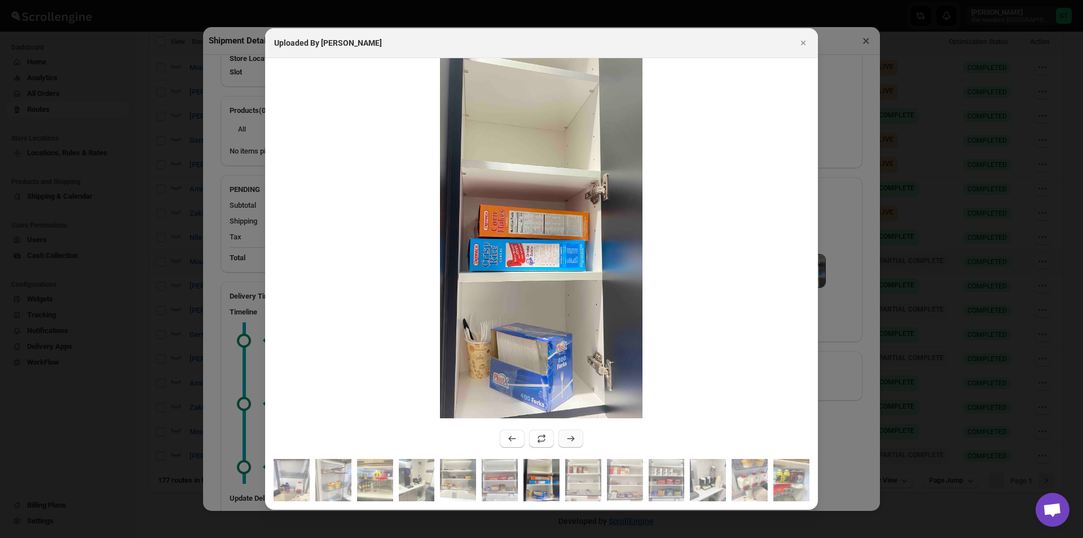
click at [572, 436] on icon ":r1d4r:" at bounding box center [570, 438] width 11 height 11
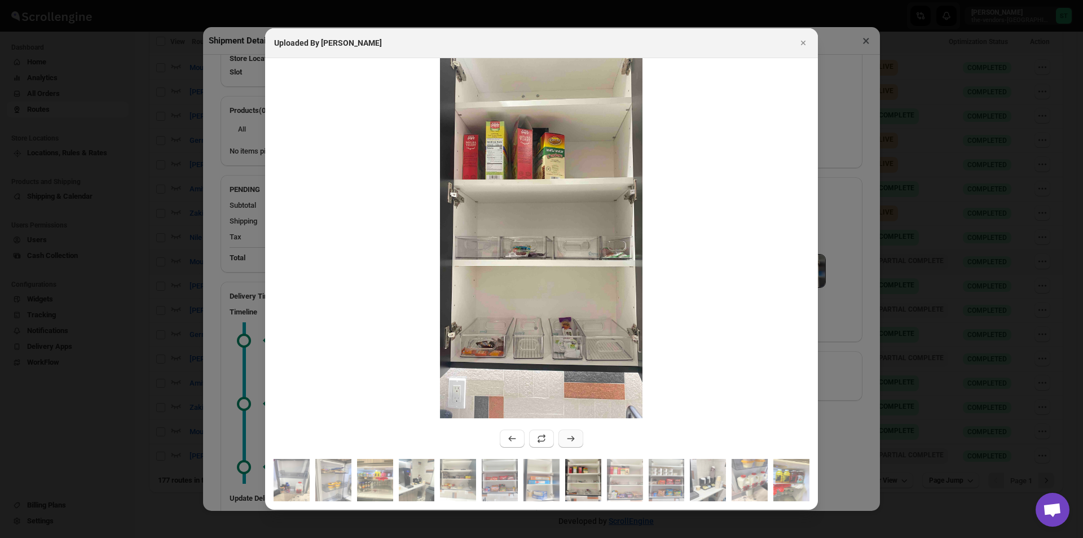
click at [572, 437] on icon ":r1d4r:" at bounding box center [570, 438] width 11 height 11
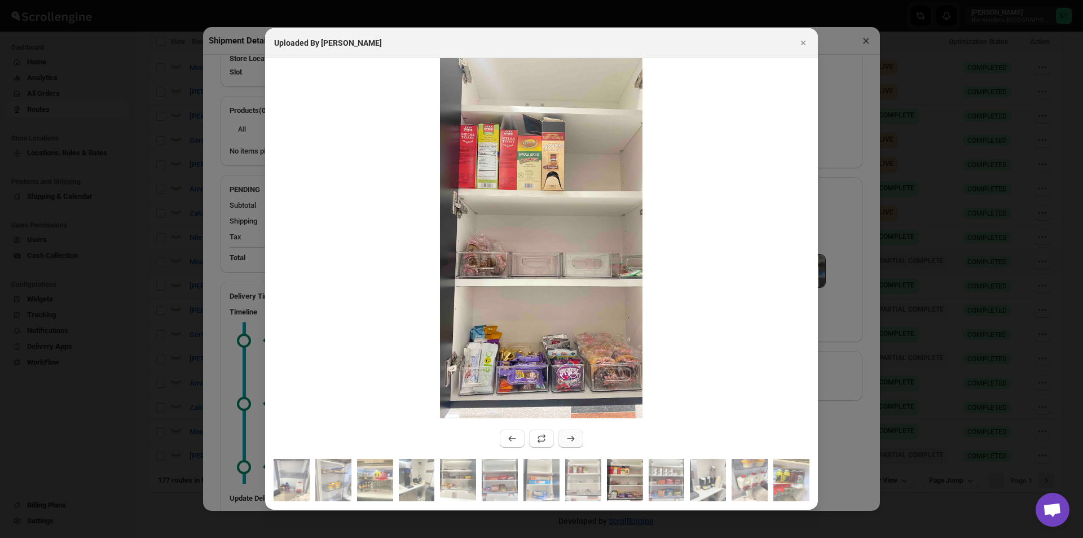
click at [572, 437] on icon ":r1d4r:" at bounding box center [570, 438] width 11 height 11
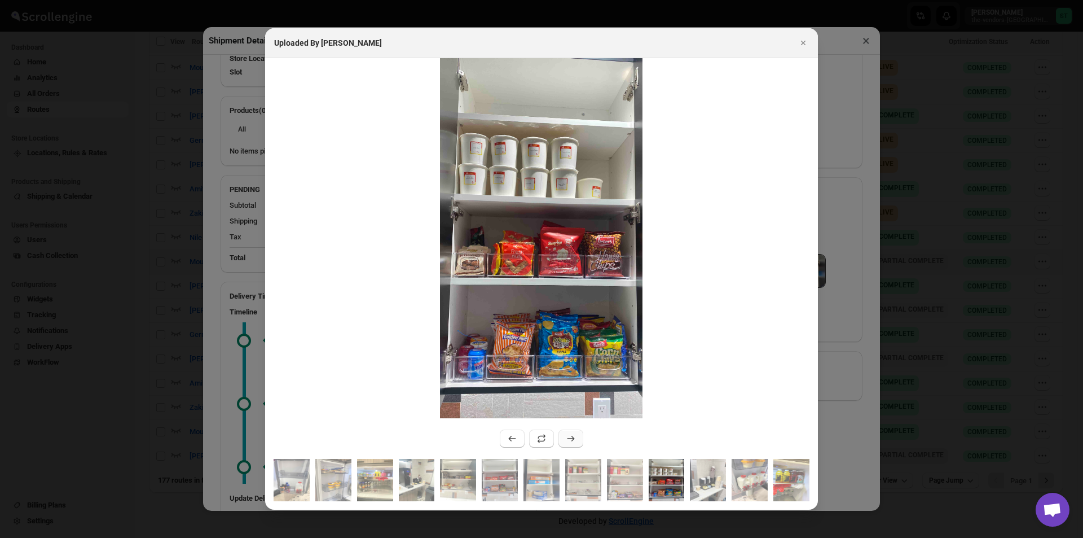
click at [572, 437] on icon ":r1d4r:" at bounding box center [570, 438] width 11 height 11
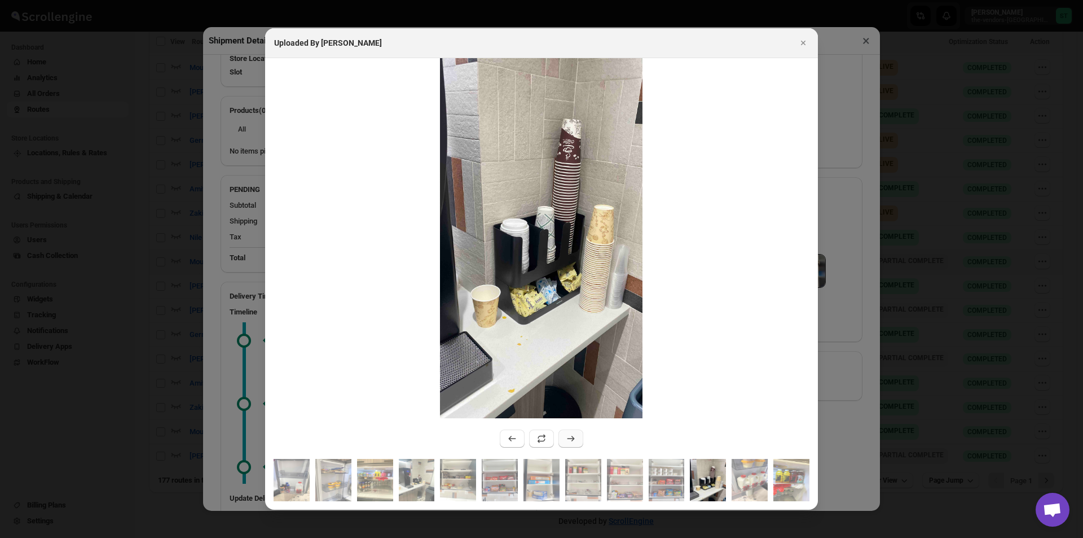
click at [572, 438] on icon ":r1d4r:" at bounding box center [570, 438] width 11 height 11
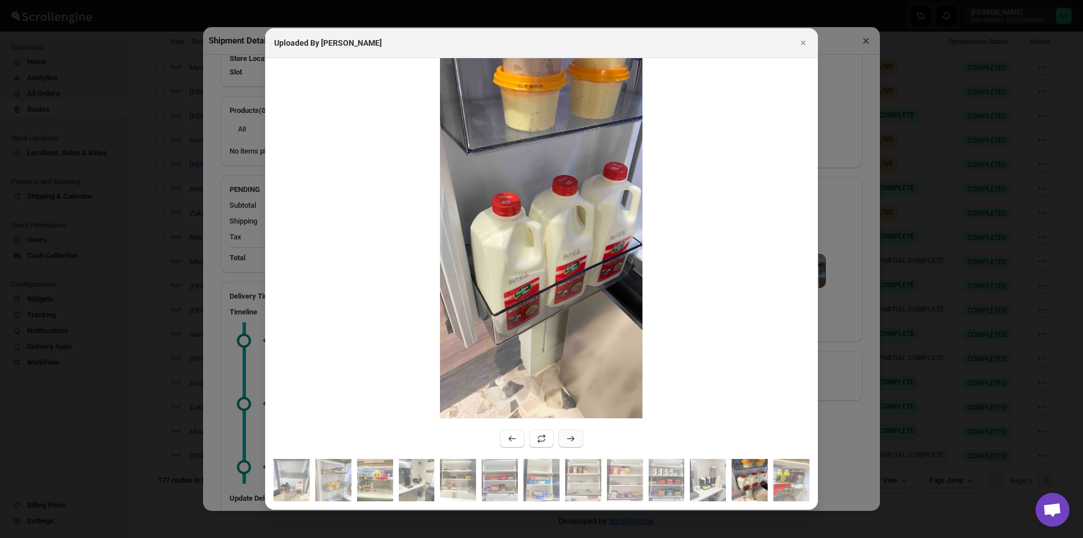
click at [573, 439] on icon ":r1d4r:" at bounding box center [570, 438] width 7 height 6
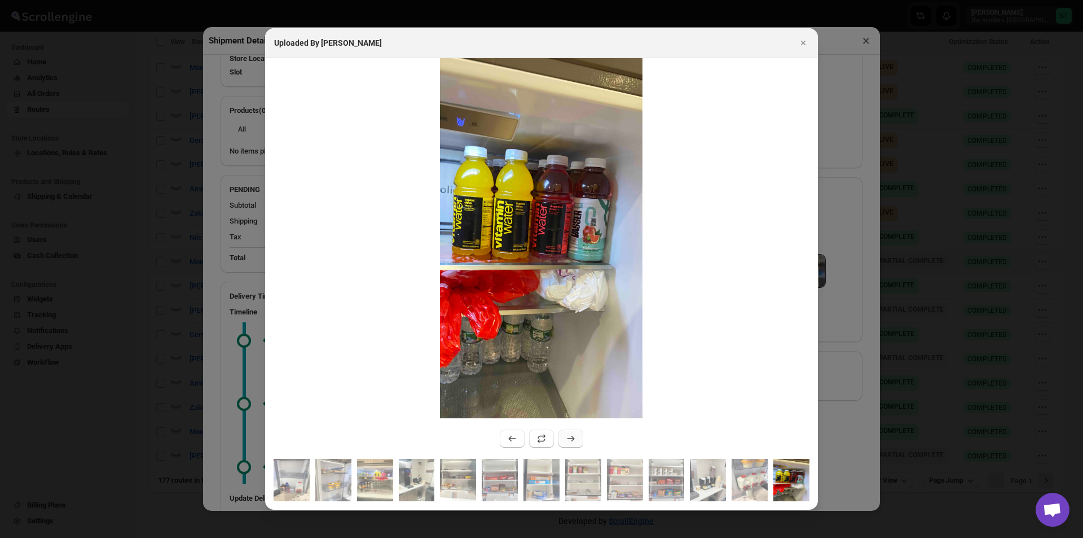
click at [573, 439] on icon ":r1d4r:" at bounding box center [570, 438] width 7 height 6
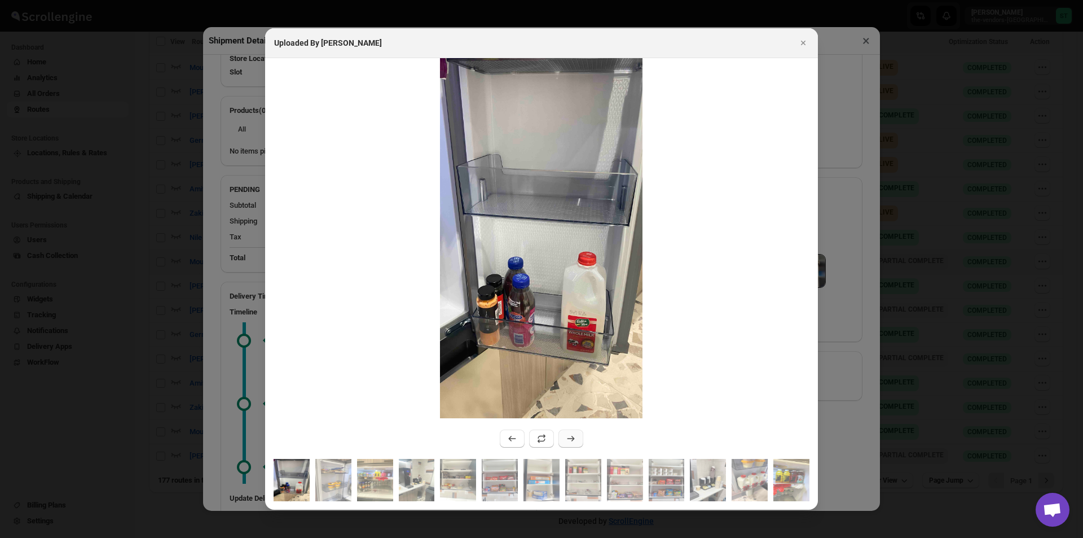
click at [573, 439] on icon ":r1d4r:" at bounding box center [570, 438] width 7 height 6
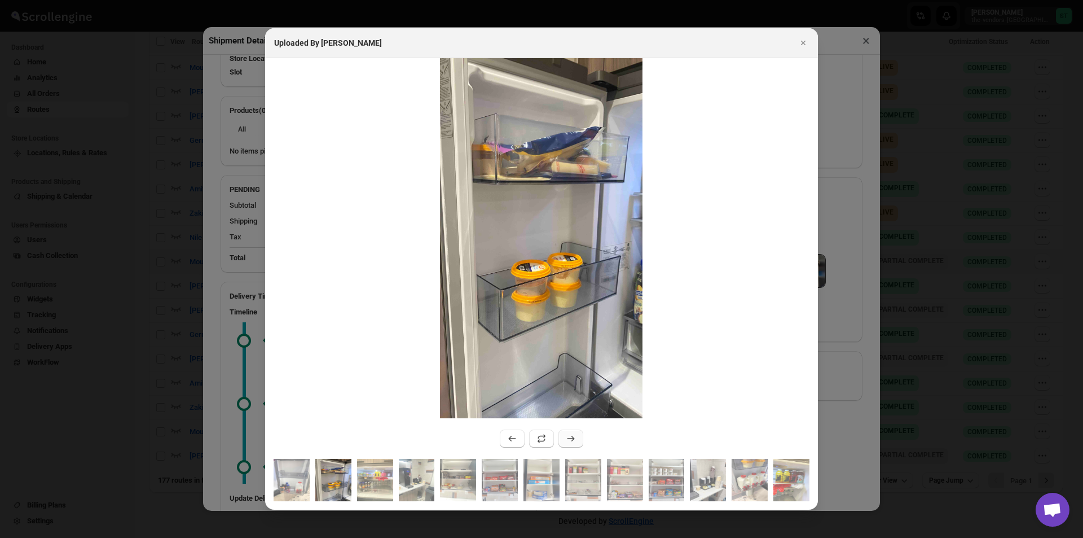
click at [573, 439] on icon ":r1d4r:" at bounding box center [570, 438] width 7 height 6
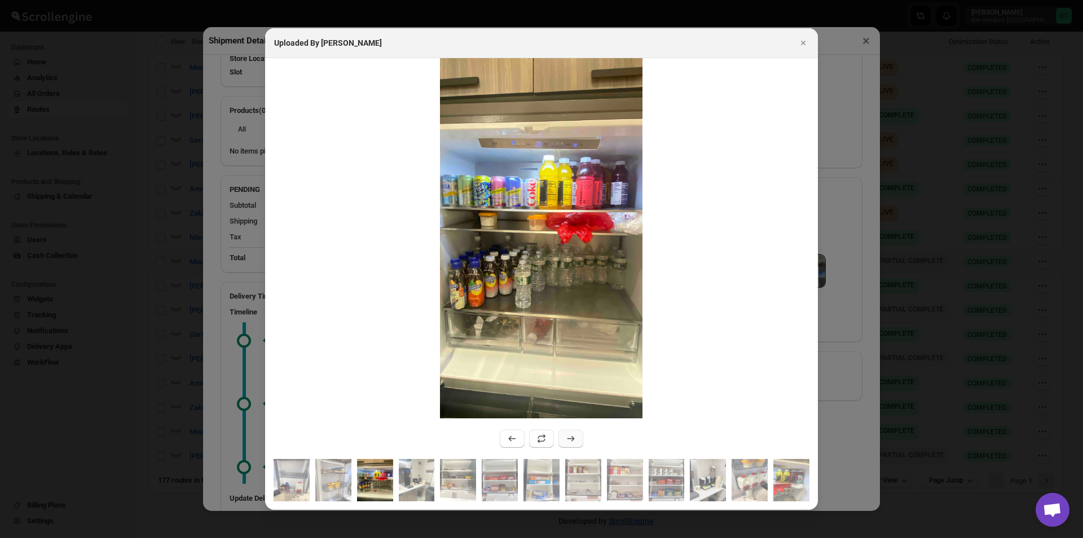
click at [573, 439] on icon ":r1d4r:" at bounding box center [570, 438] width 7 height 6
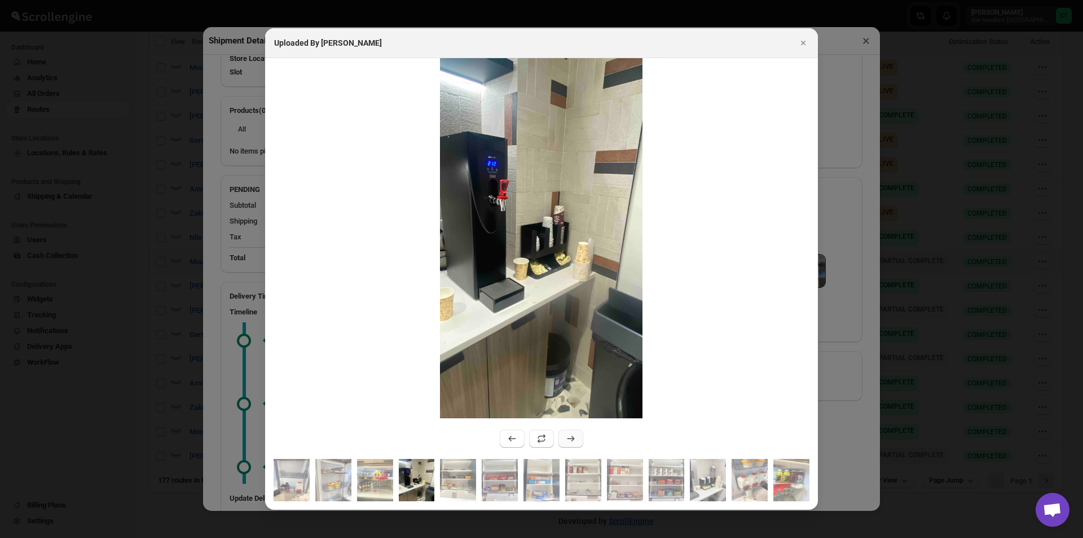
click at [573, 439] on icon ":r1d4r:" at bounding box center [570, 438] width 7 height 6
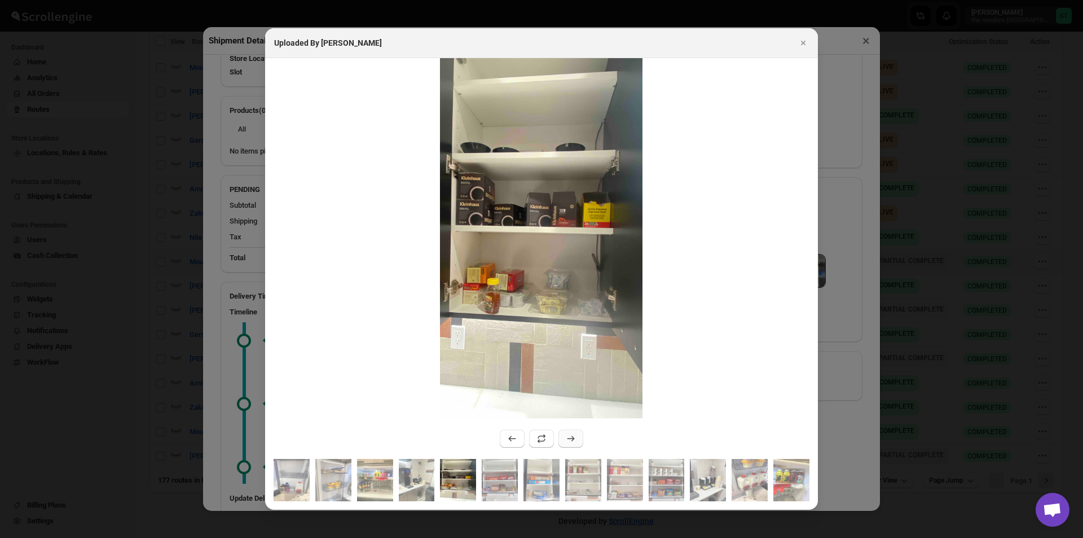
click at [570, 442] on icon ":r1d4r:" at bounding box center [570, 438] width 11 height 11
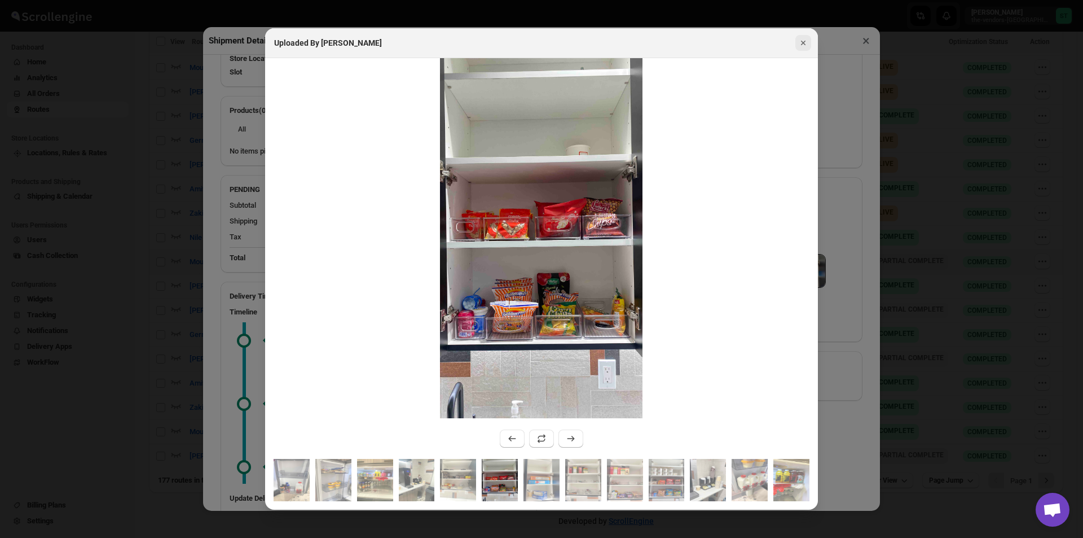
click at [801, 44] on icon "Close" at bounding box center [803, 43] width 5 height 5
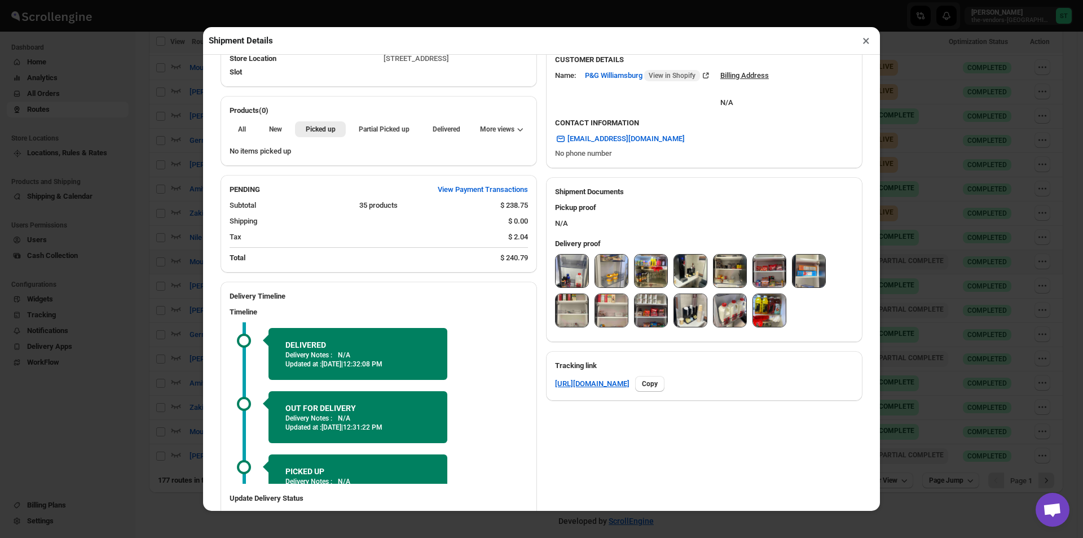
click at [865, 45] on button "×" at bounding box center [866, 41] width 16 height 16
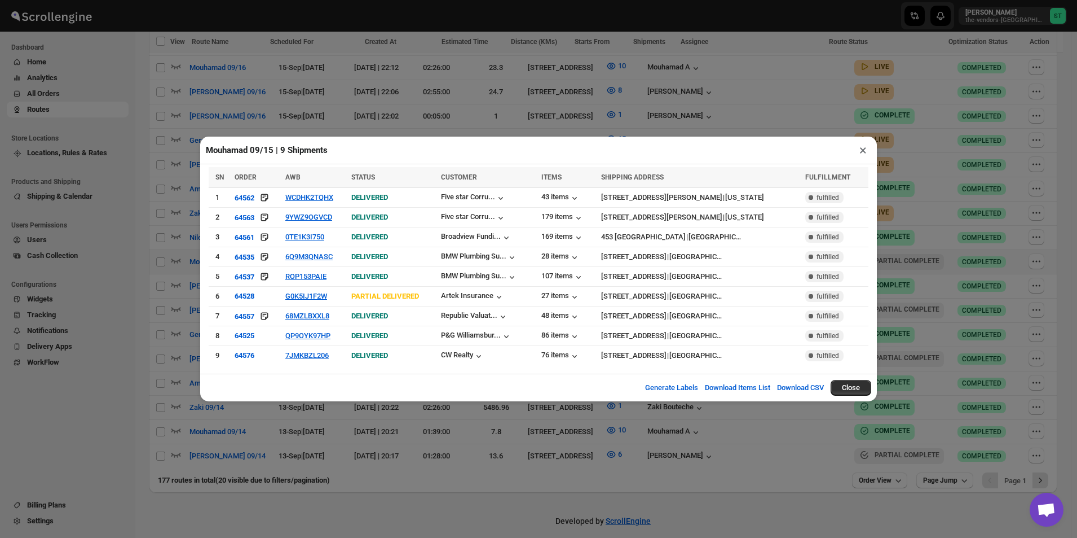
drag, startPoint x: 860, startPoint y: 151, endPoint x: 874, endPoint y: 153, distance: 14.3
click at [861, 152] on button "×" at bounding box center [863, 150] width 16 height 16
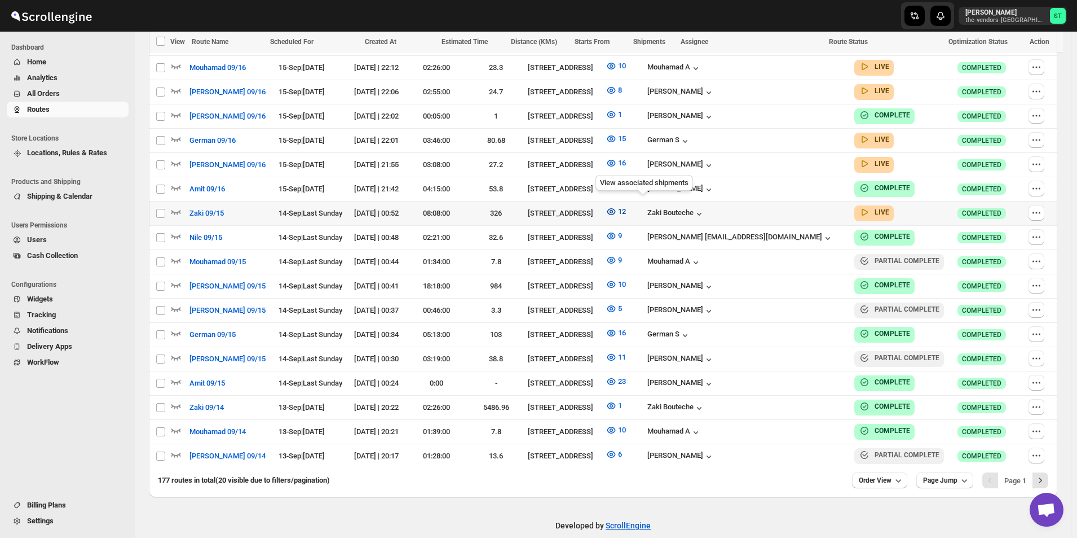
click at [617, 206] on icon "button" at bounding box center [611, 211] width 11 height 11
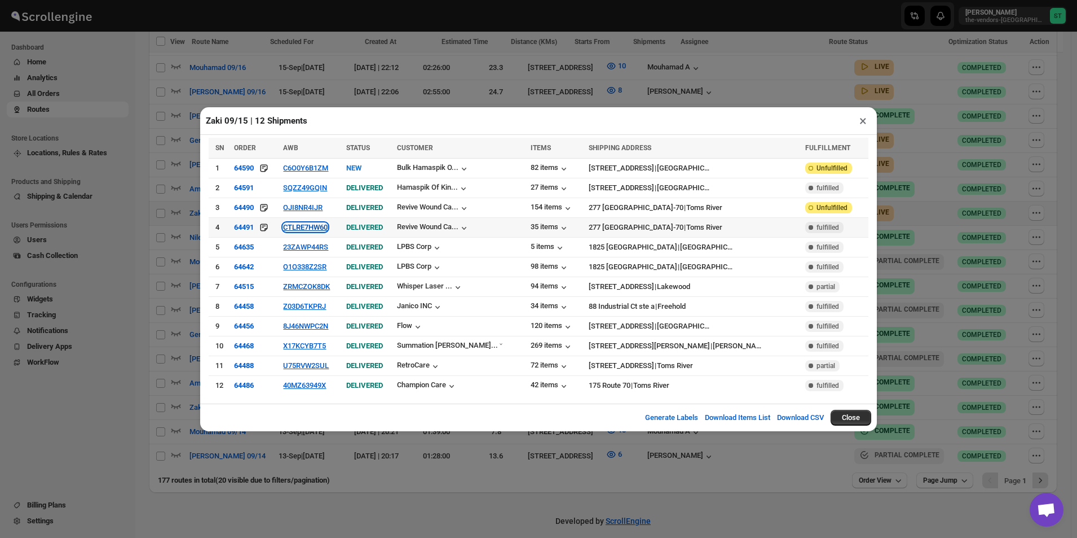
click at [319, 231] on button "CTLRE7HW60" at bounding box center [305, 227] width 45 height 8
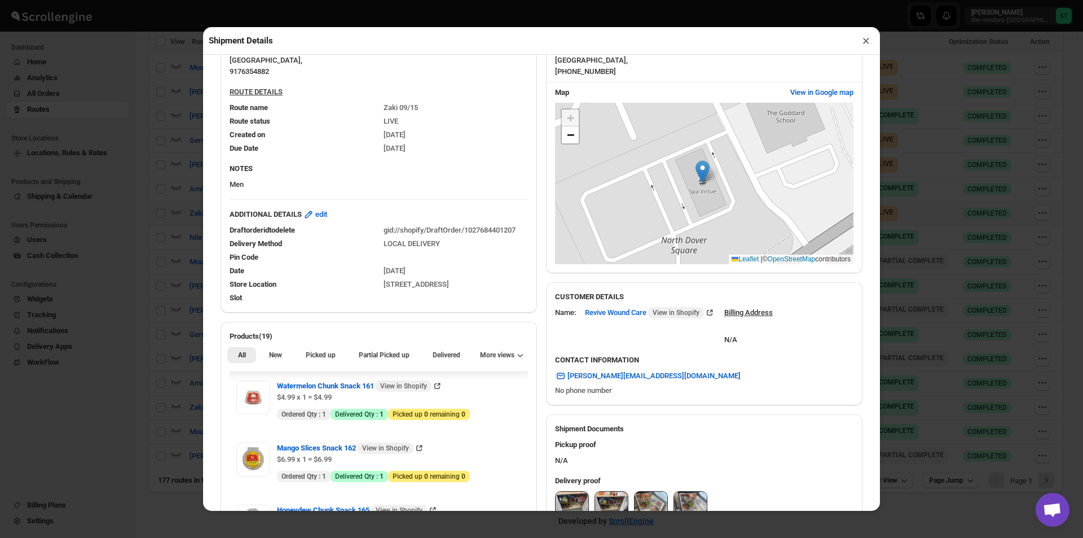
scroll to position [395, 0]
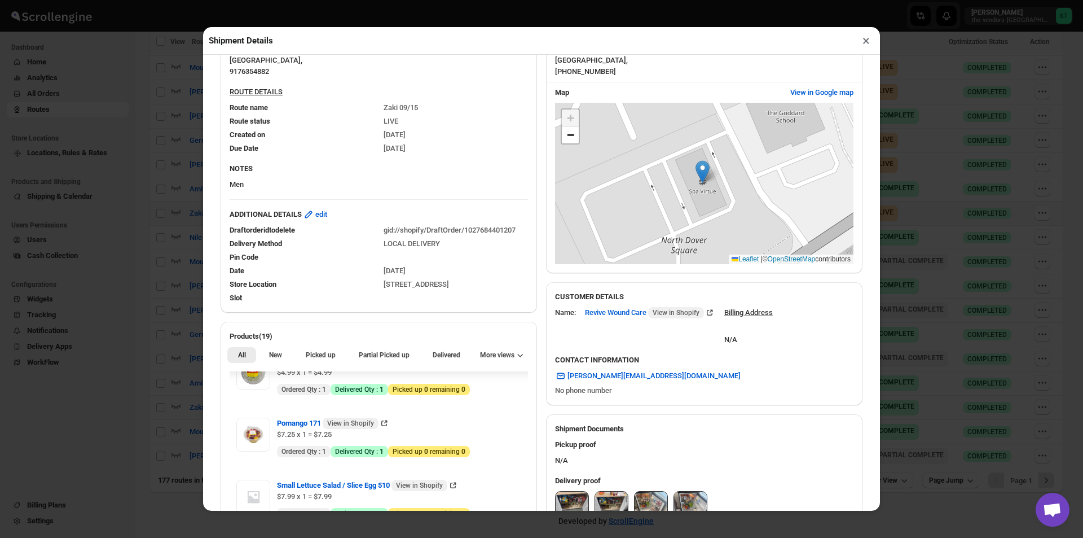
click at [866, 47] on button "×" at bounding box center [866, 41] width 16 height 16
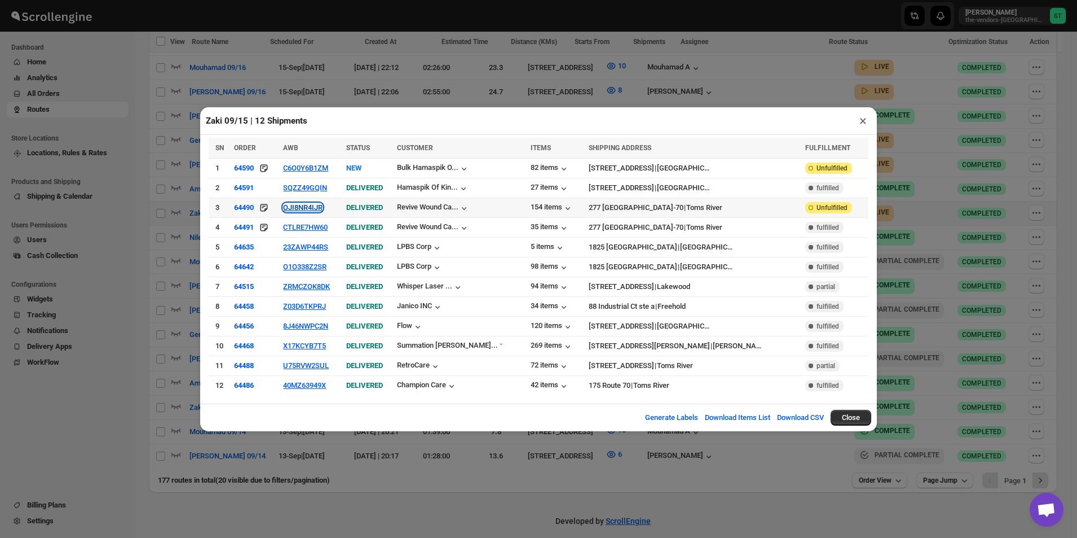
click at [322, 212] on button "OJI8NR4IJR" at bounding box center [302, 207] width 39 height 8
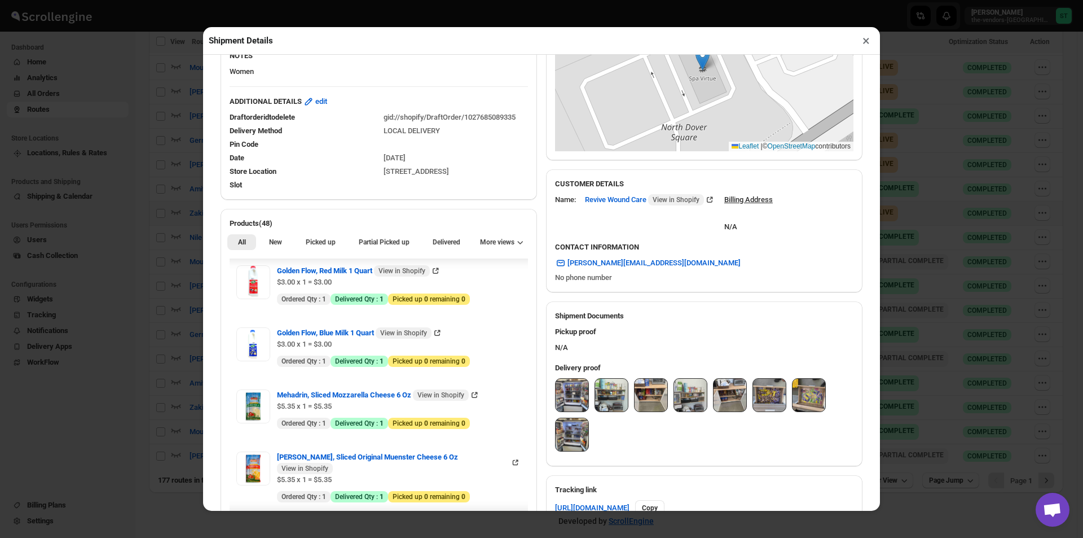
scroll to position [169, 0]
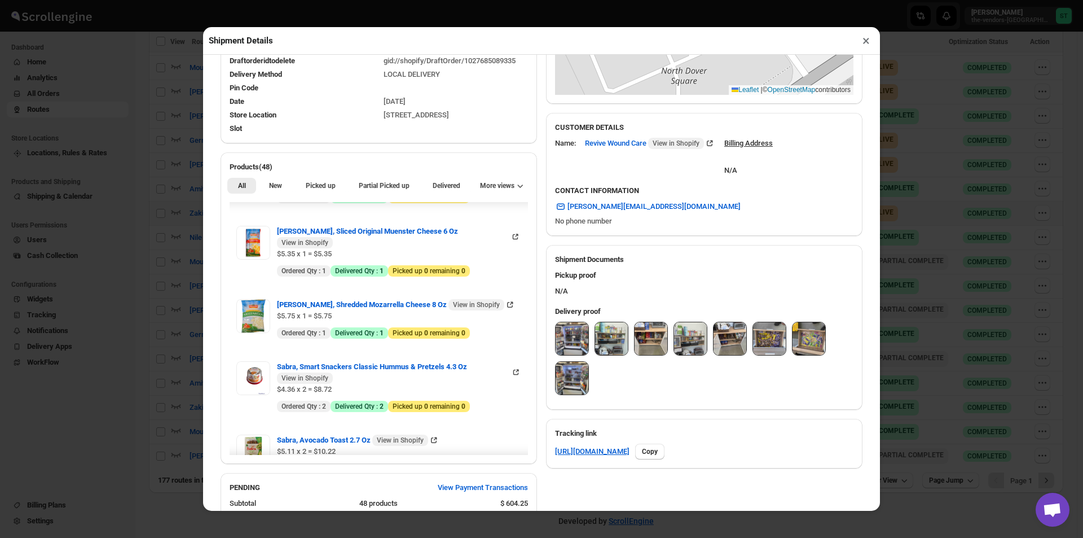
click at [559, 338] on img at bounding box center [572, 338] width 33 height 33
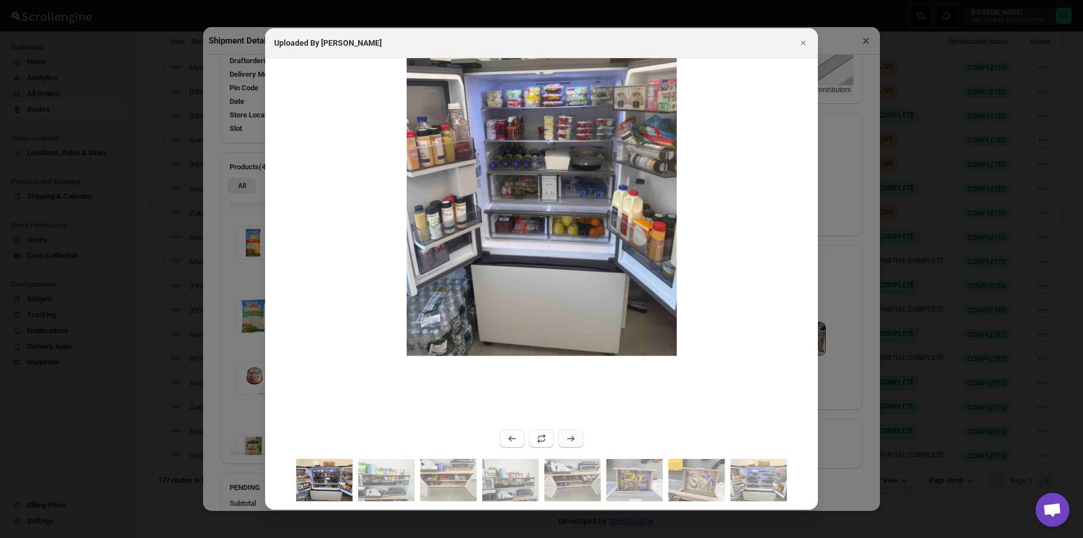
click at [574, 437] on icon ":r1eqe:" at bounding box center [570, 438] width 11 height 11
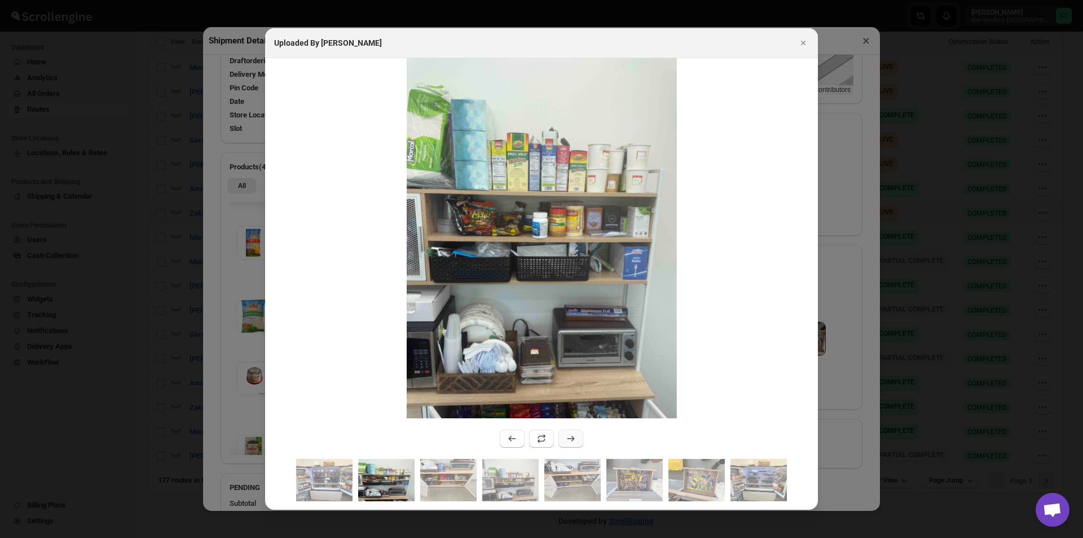
click at [574, 437] on icon ":r1eqe:" at bounding box center [570, 438] width 11 height 11
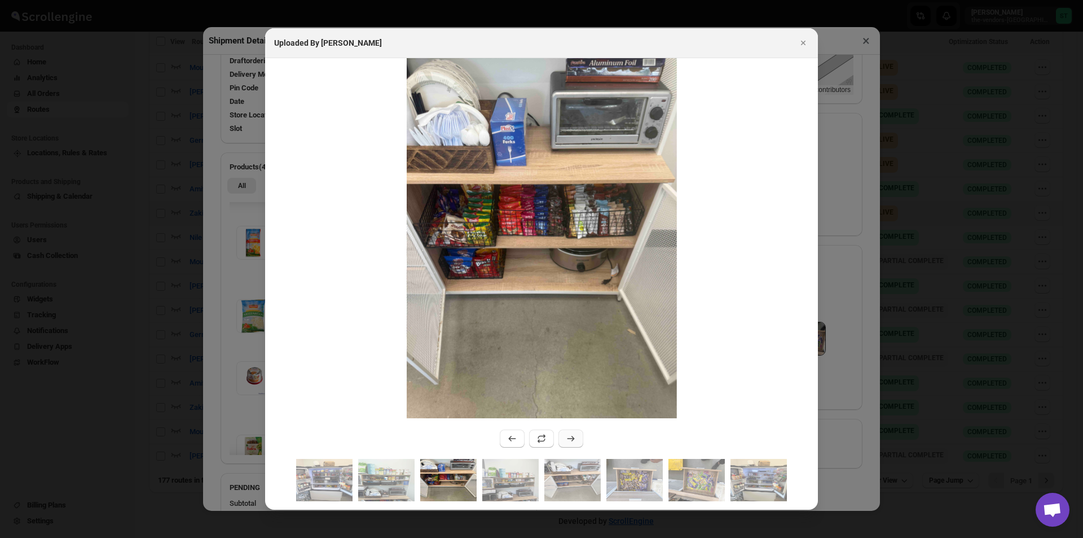
click at [575, 438] on icon ":r1eqe:" at bounding box center [570, 438] width 11 height 11
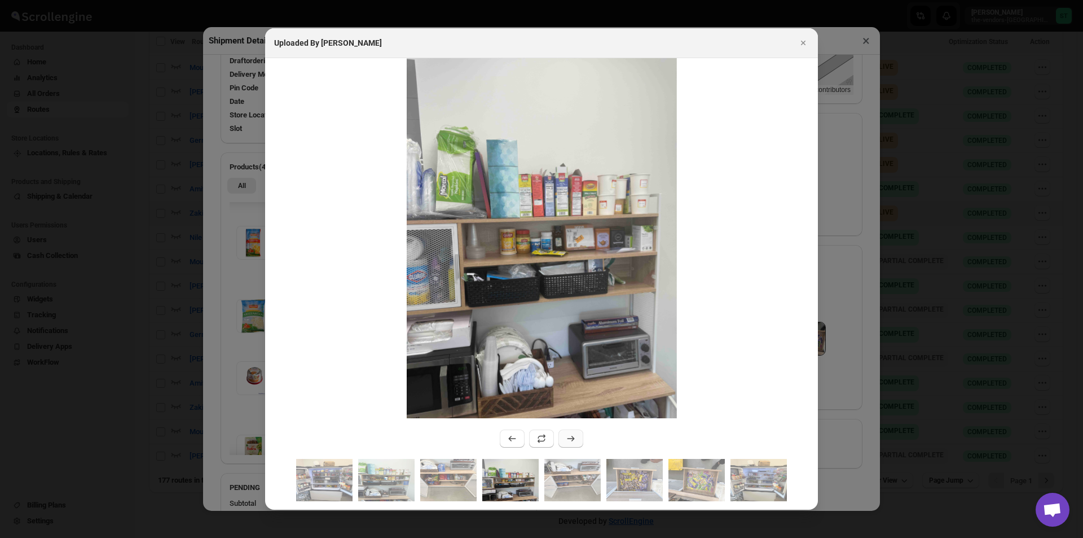
click at [575, 438] on icon ":r1eqe:" at bounding box center [570, 438] width 11 height 11
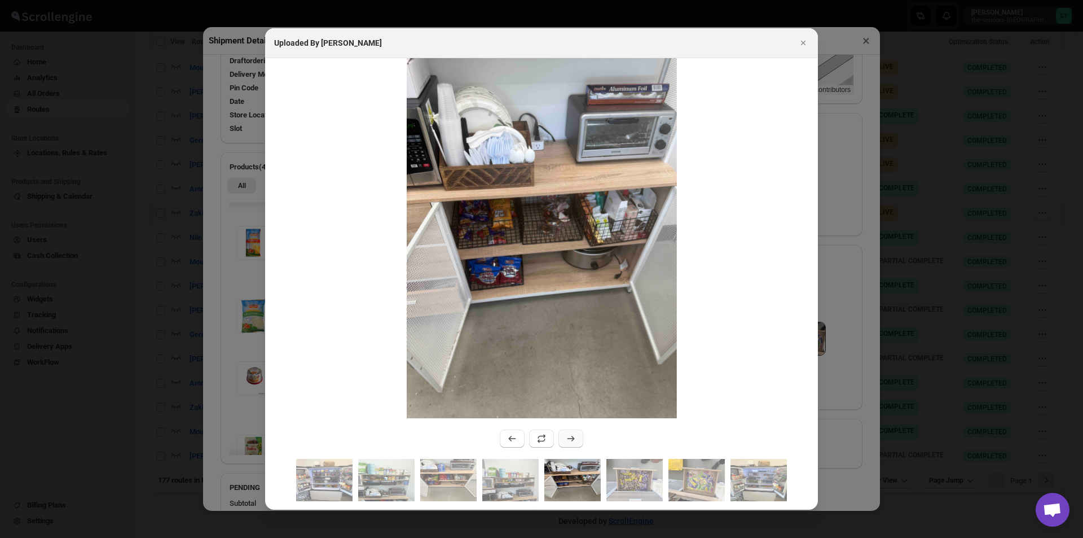
click at [569, 437] on icon ":r1eqe:" at bounding box center [570, 438] width 11 height 11
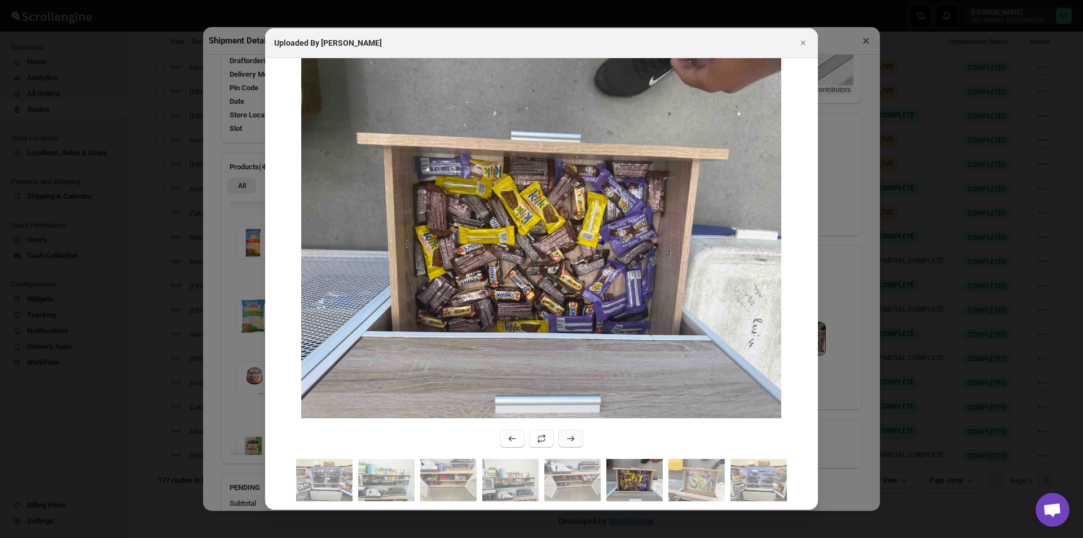
click at [566, 437] on icon ":r1eqe:" at bounding box center [570, 438] width 11 height 11
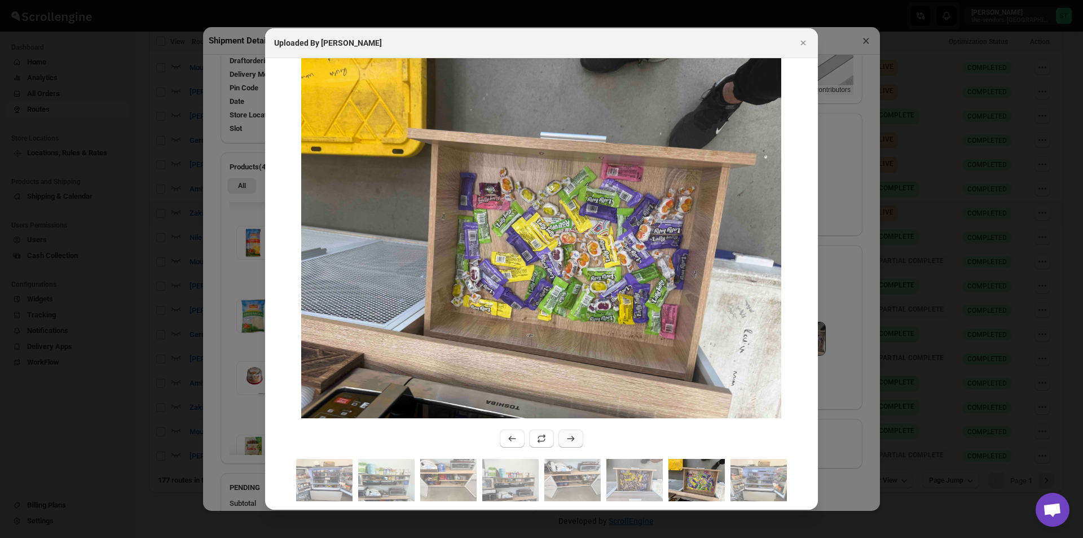
click at [566, 437] on icon ":r1eqe:" at bounding box center [570, 438] width 11 height 11
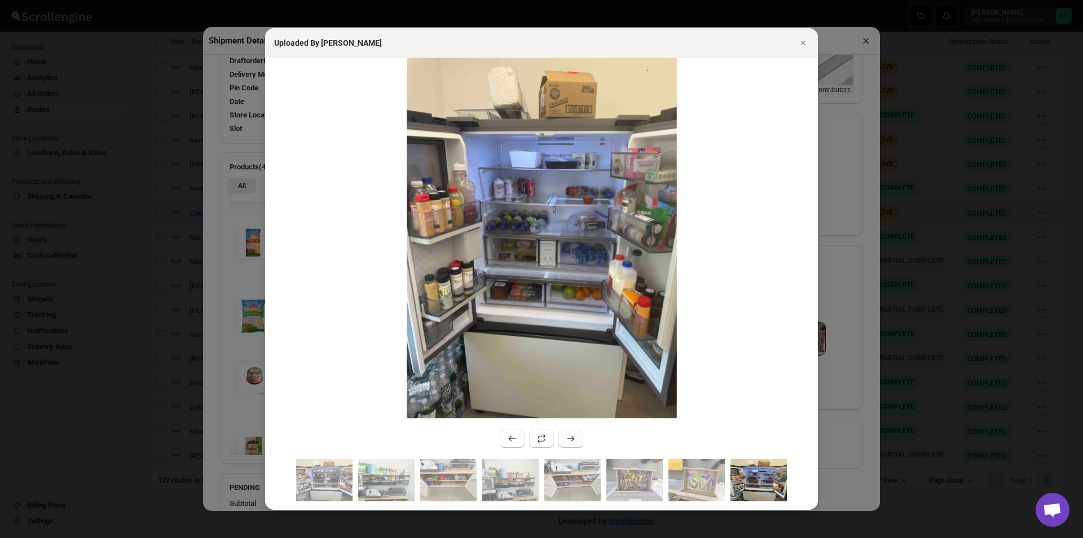
click at [566, 437] on icon ":r1eqe:" at bounding box center [570, 438] width 11 height 11
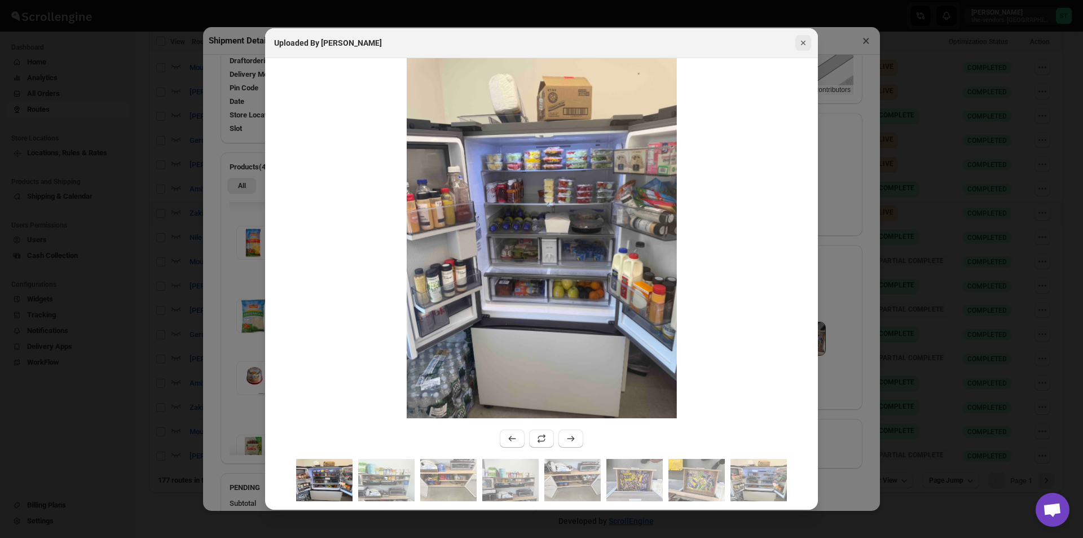
click at [809, 41] on button "Close" at bounding box center [803, 43] width 16 height 16
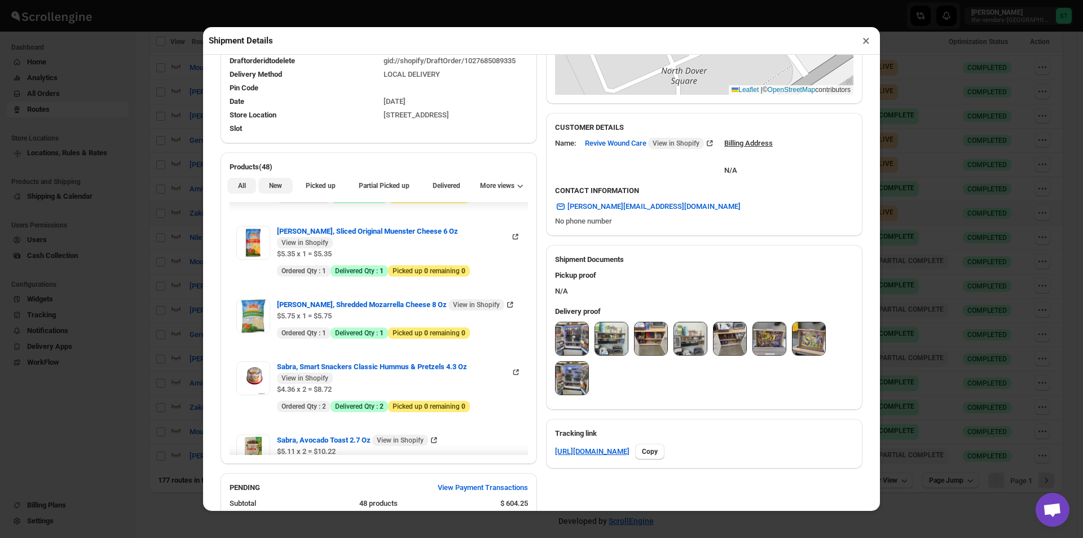
click at [276, 187] on span "New" at bounding box center [275, 185] width 13 height 9
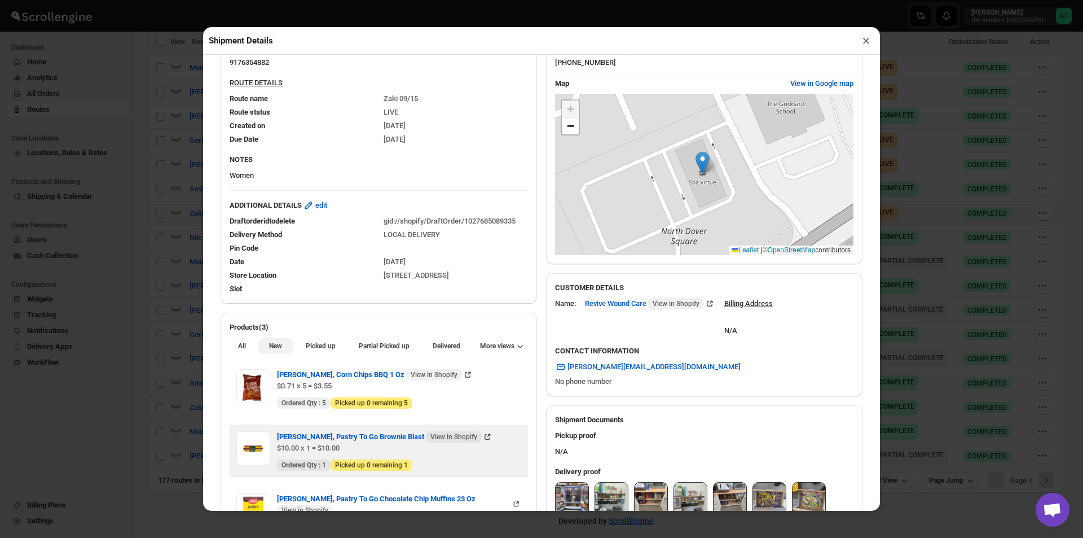
scroll to position [226, 0]
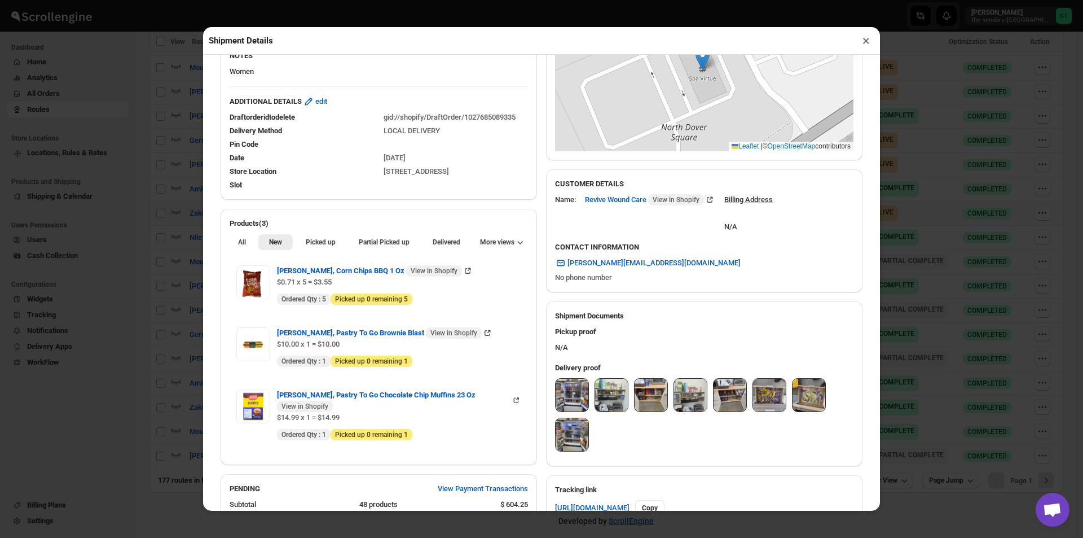
click at [571, 391] on img at bounding box center [572, 394] width 33 height 33
